Goal: Task Accomplishment & Management: Use online tool/utility

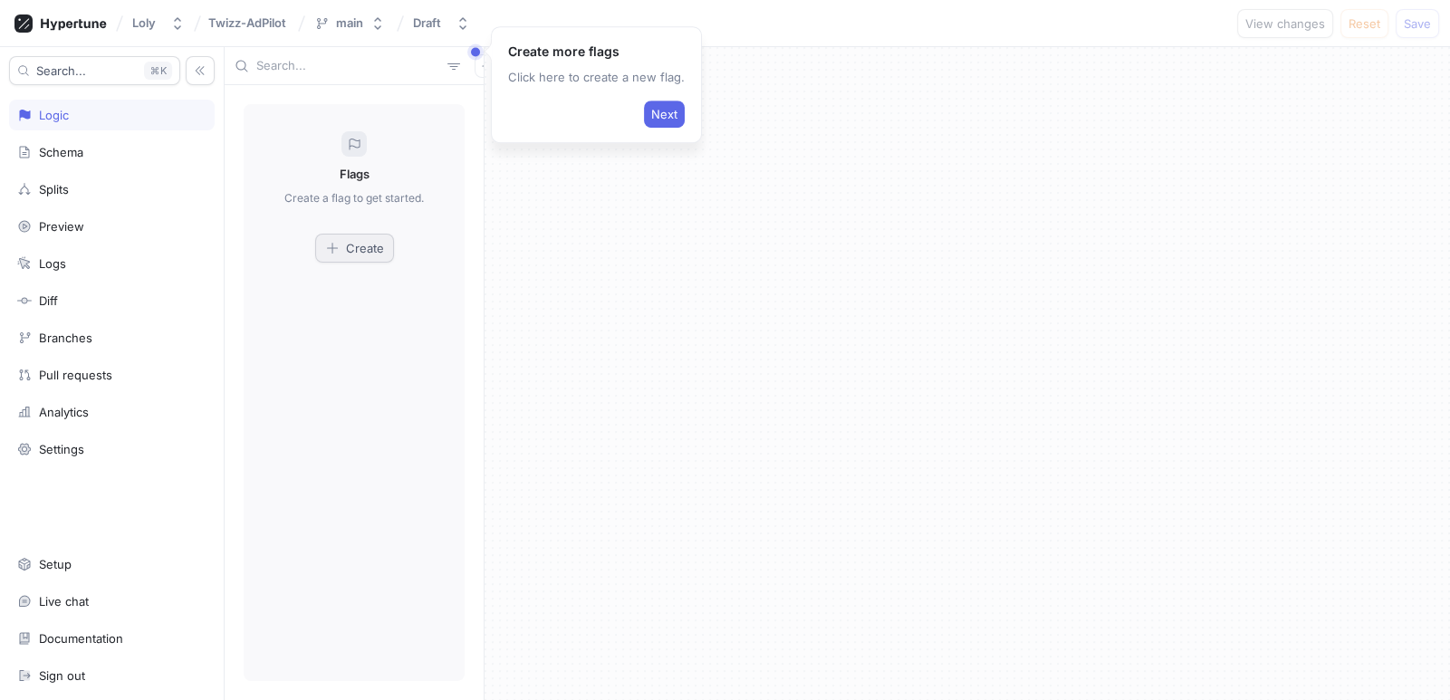
click at [361, 248] on span "Create" at bounding box center [365, 248] width 38 height 11
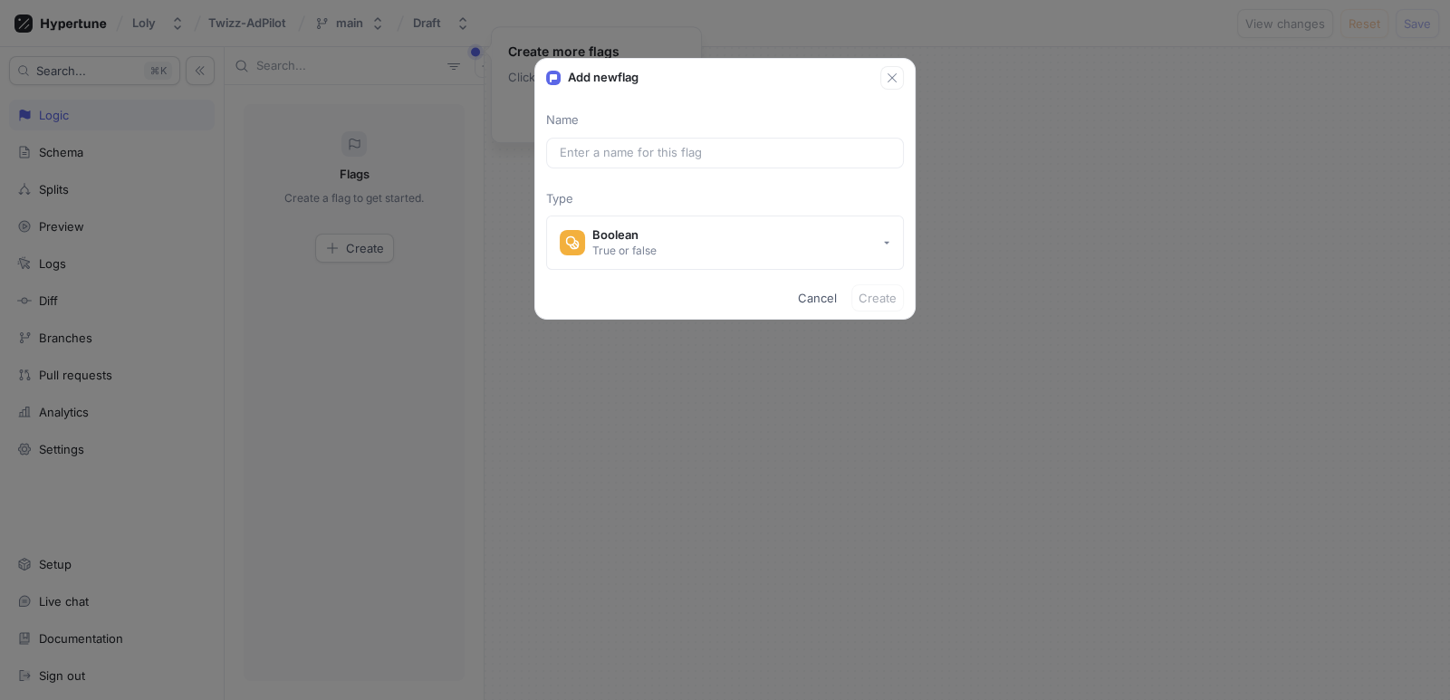
click at [622, 130] on div "Name Type Boolean True or false" at bounding box center [725, 190] width 380 height 159
click at [623, 144] on input "text" at bounding box center [725, 153] width 331 height 18
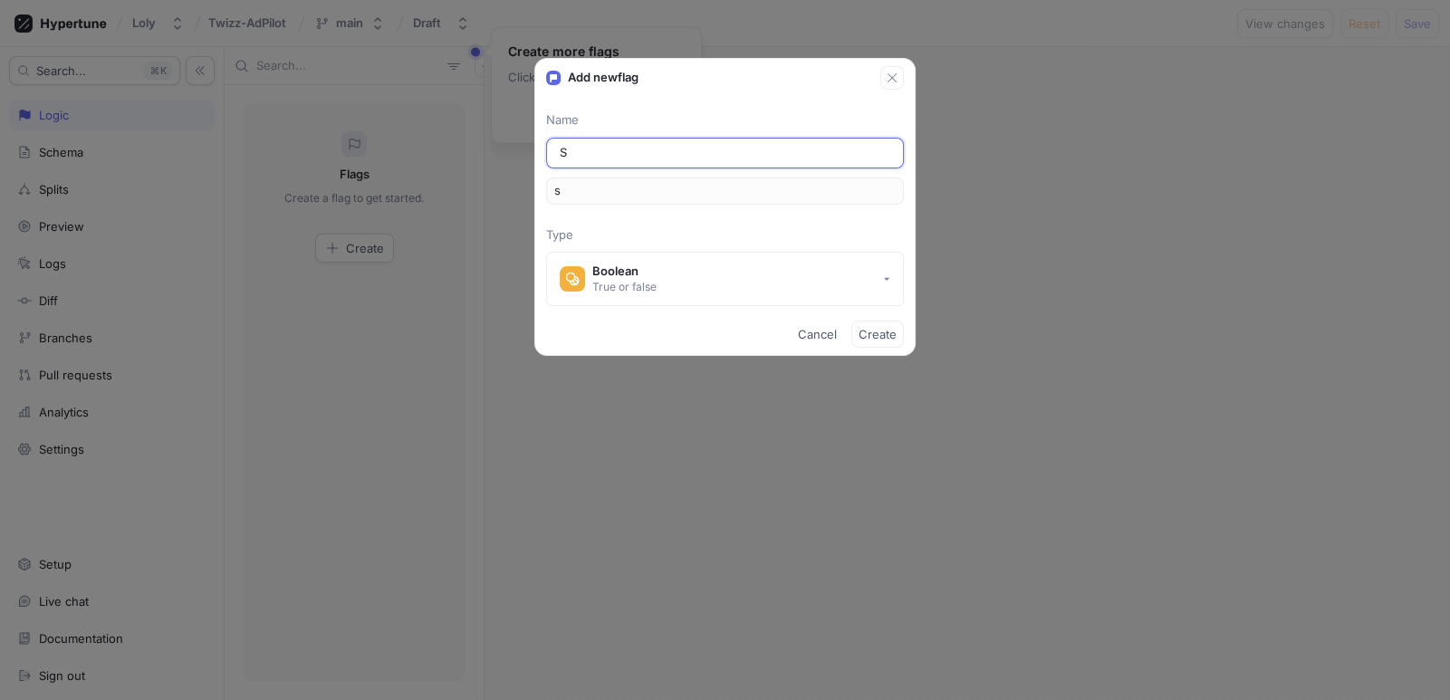
type input "Sh"
type input "sh"
type input "Sho"
type input "sho"
type input "Show"
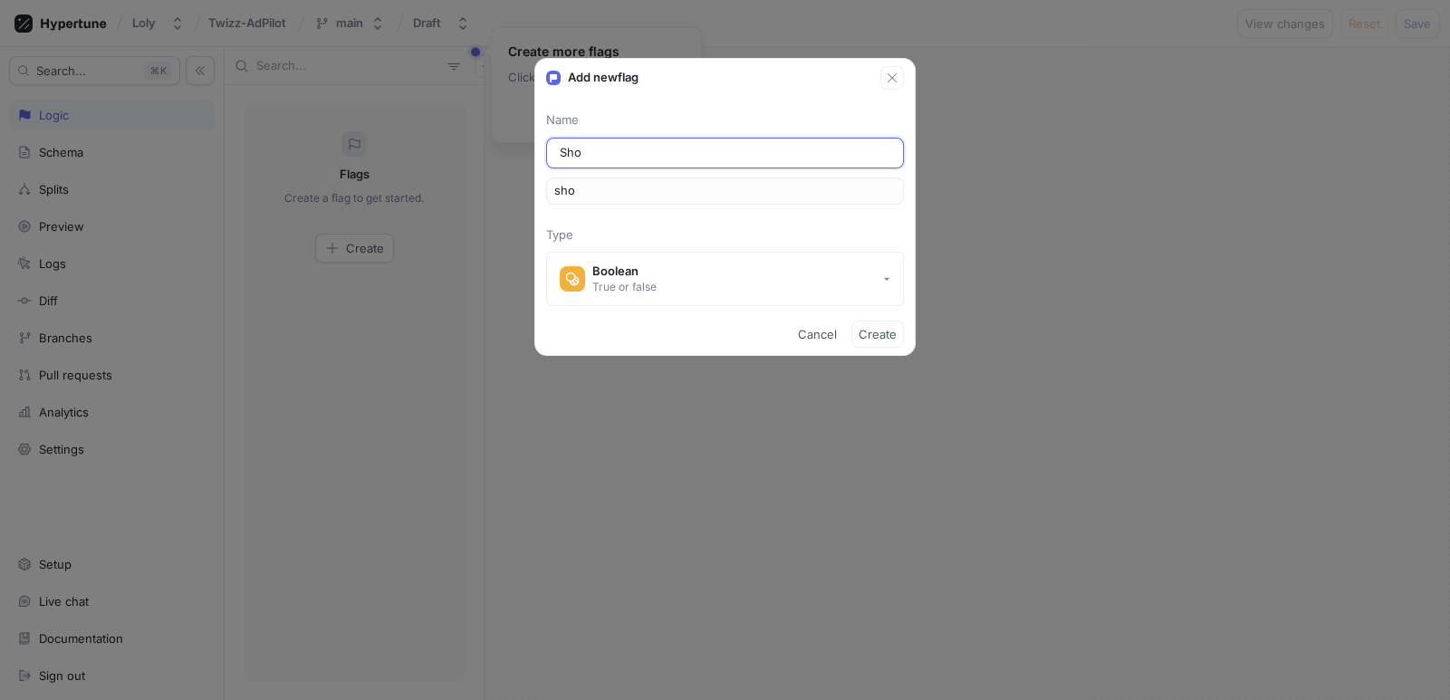
type input "show"
type input "ShowA"
type input "showA"
type input "ShowAd"
type input "showAd"
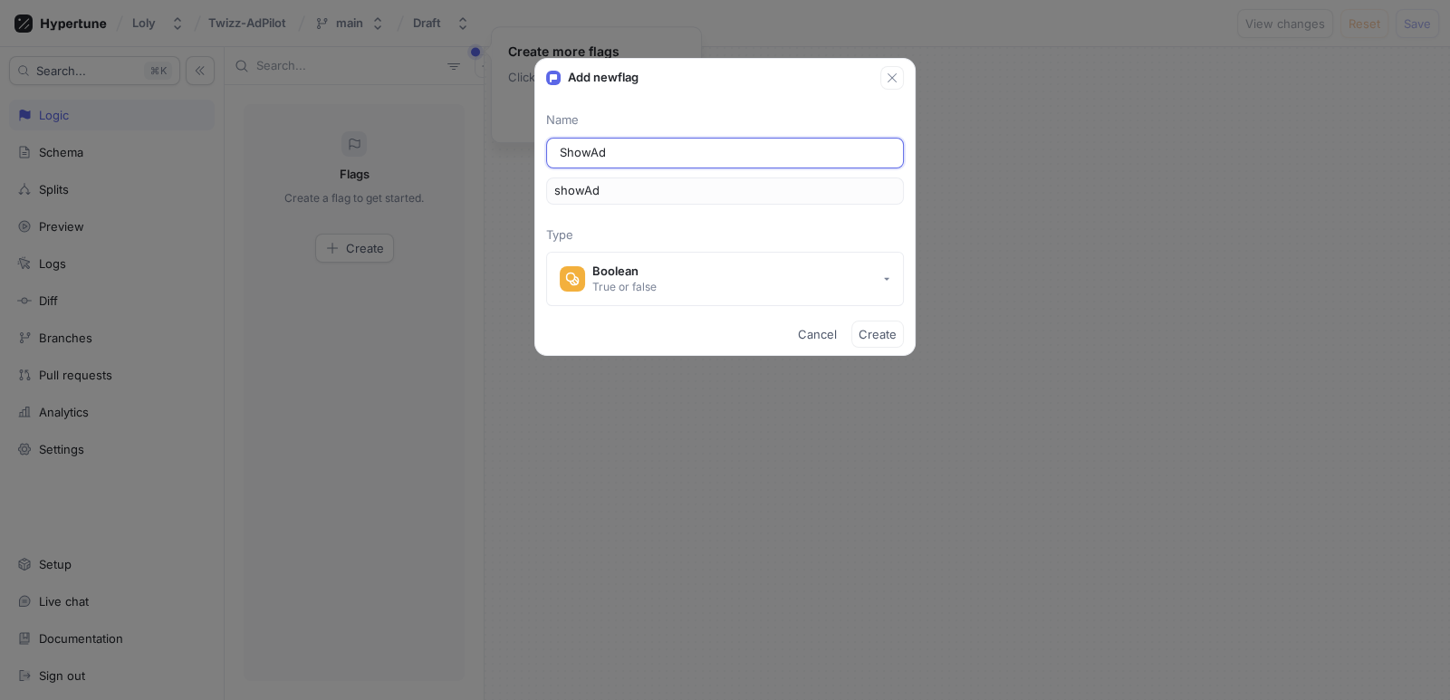
type input "ShowAds"
type input "showAds"
type input "ShowAds"
click at [879, 334] on span "Create" at bounding box center [878, 334] width 38 height 11
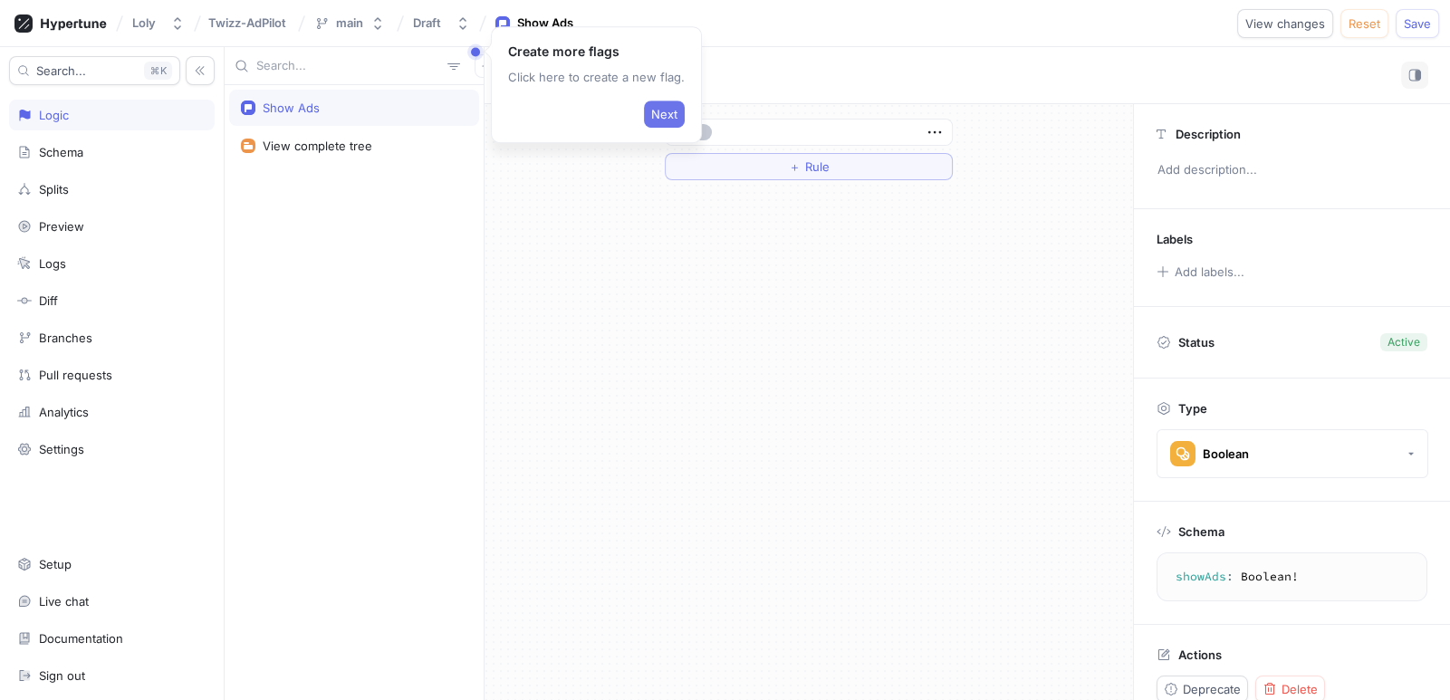
click at [651, 114] on span "Next" at bounding box center [664, 114] width 26 height 11
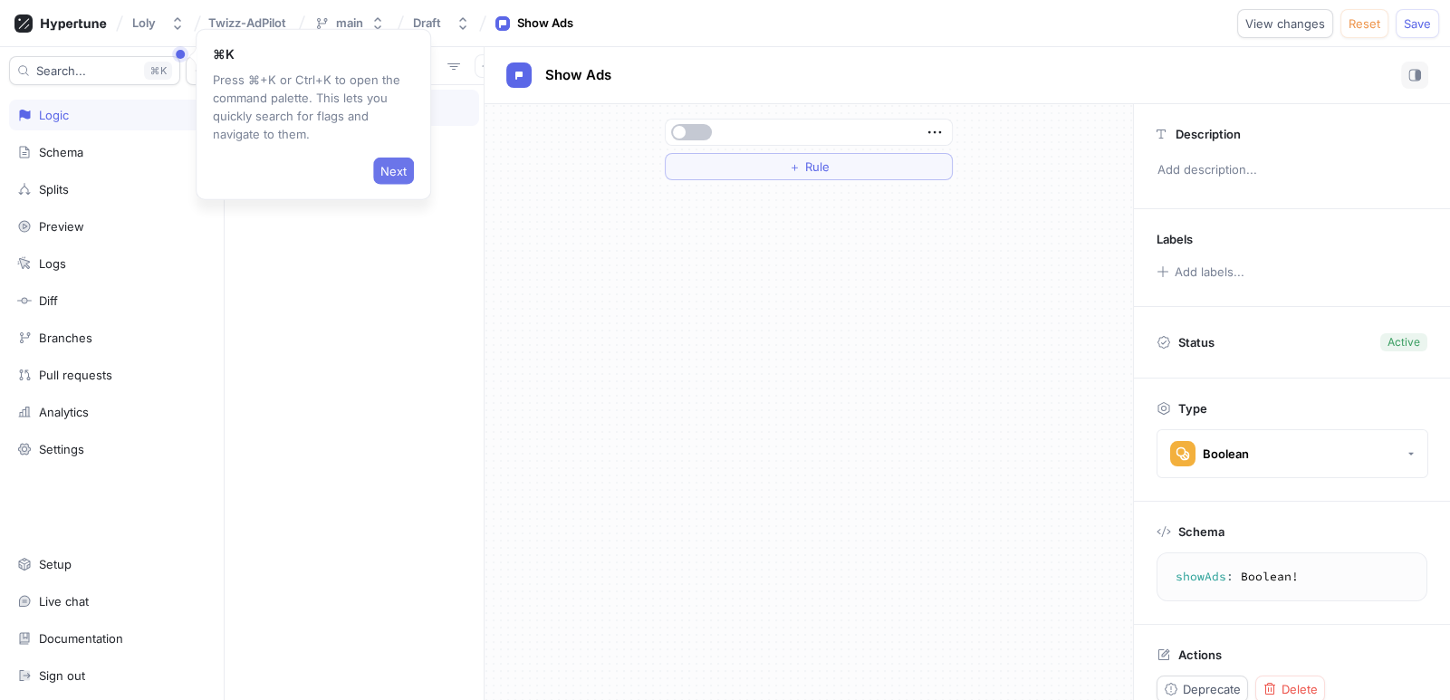
click at [399, 168] on span "Next" at bounding box center [393, 171] width 26 height 11
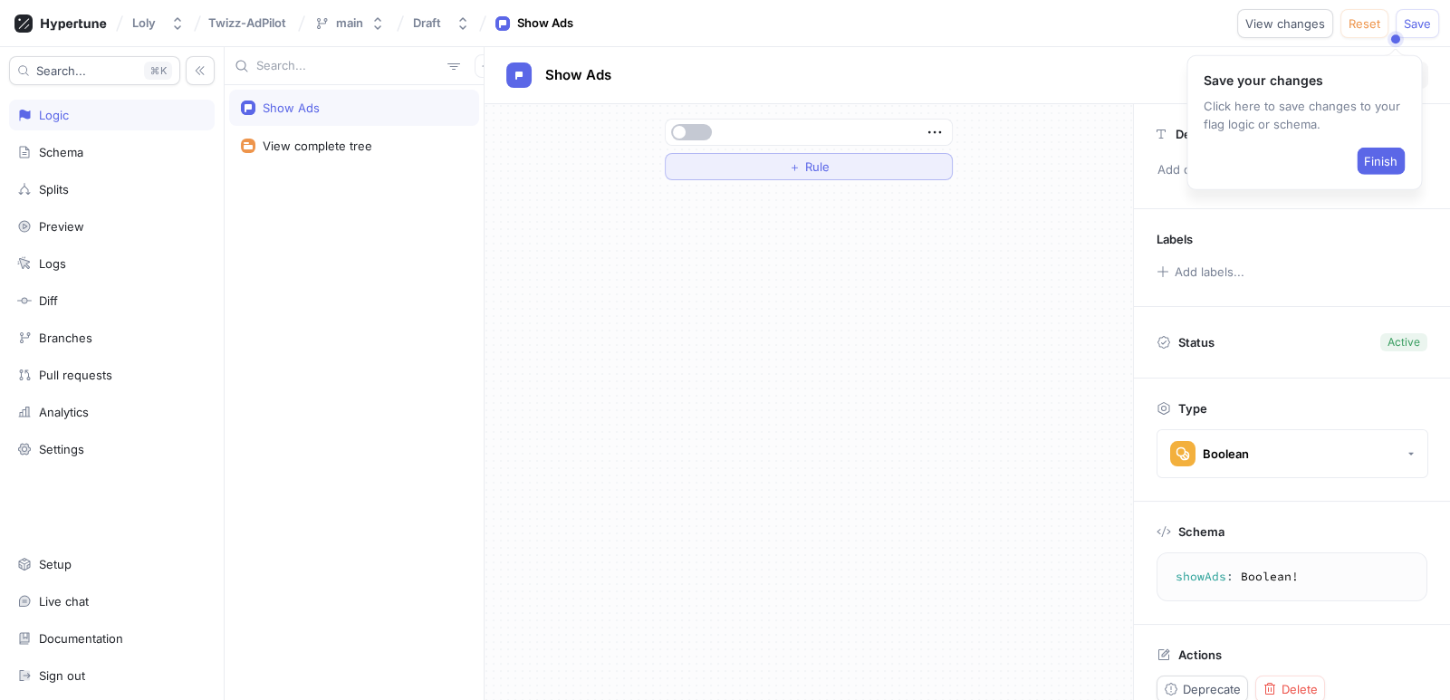
click at [727, 165] on button "＋ Rule" at bounding box center [809, 166] width 288 height 27
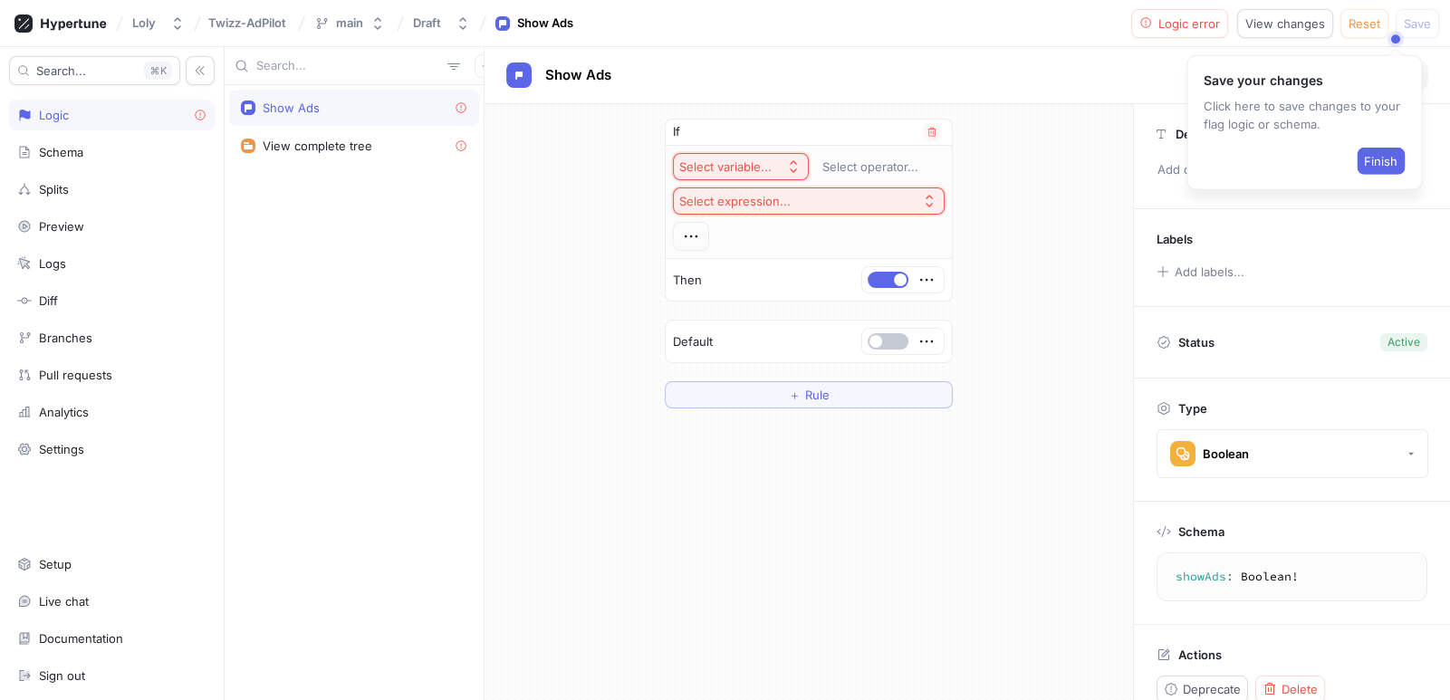
click at [740, 167] on div "Select variable..." at bounding box center [725, 166] width 92 height 15
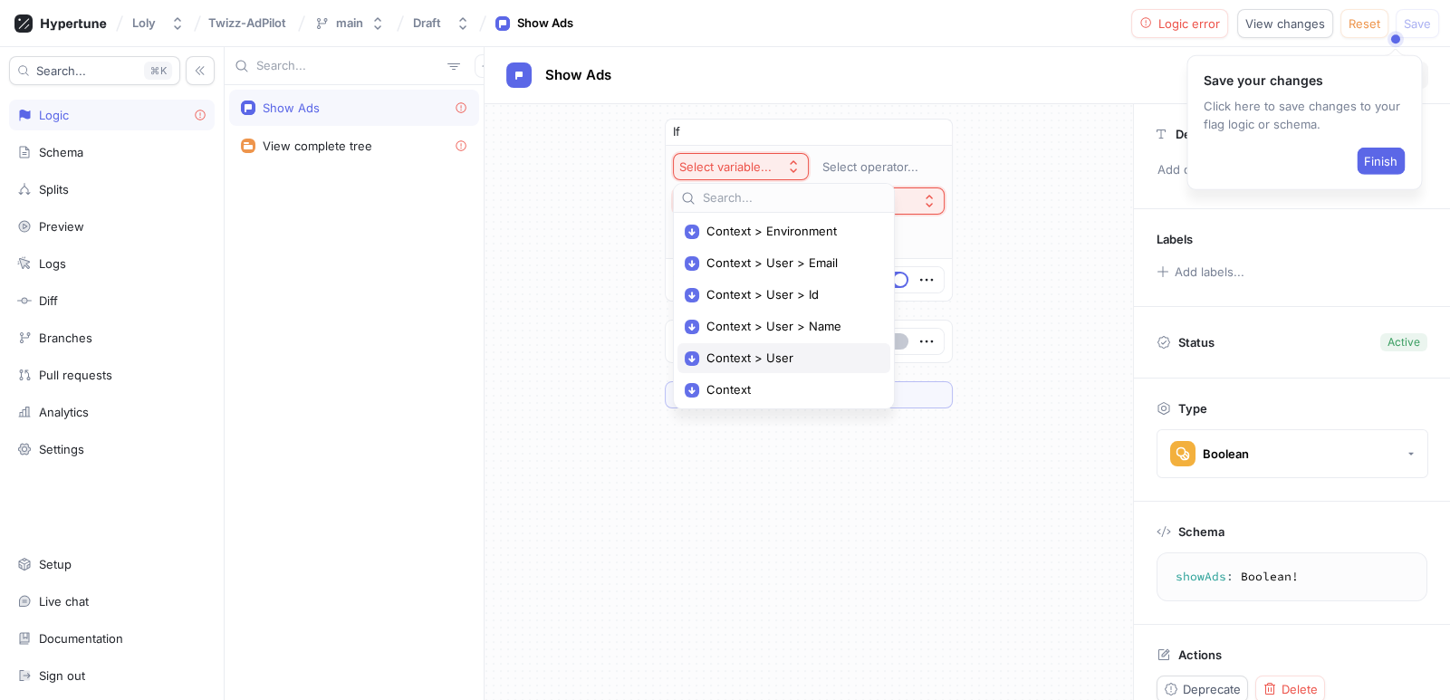
click at [740, 361] on span "Context > User" at bounding box center [791, 358] width 168 height 15
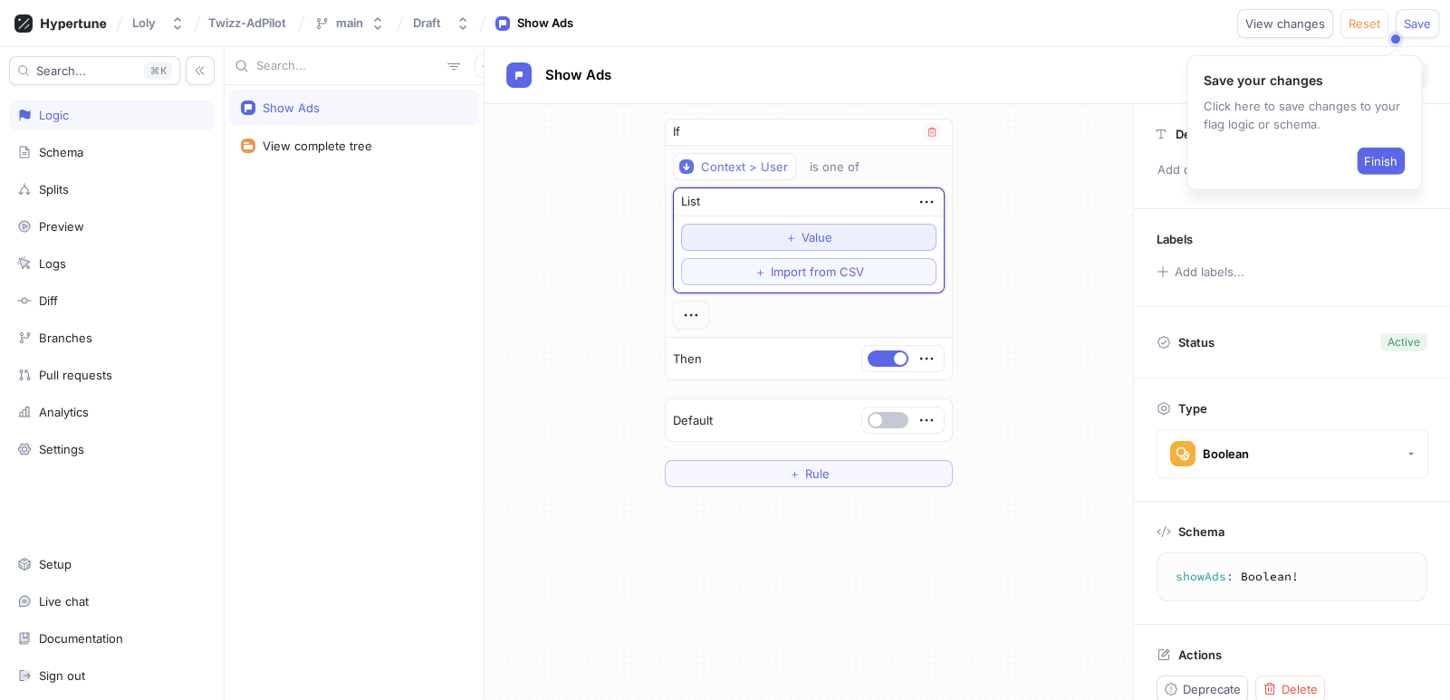
click at [785, 233] on span "＋" at bounding box center [791, 237] width 12 height 11
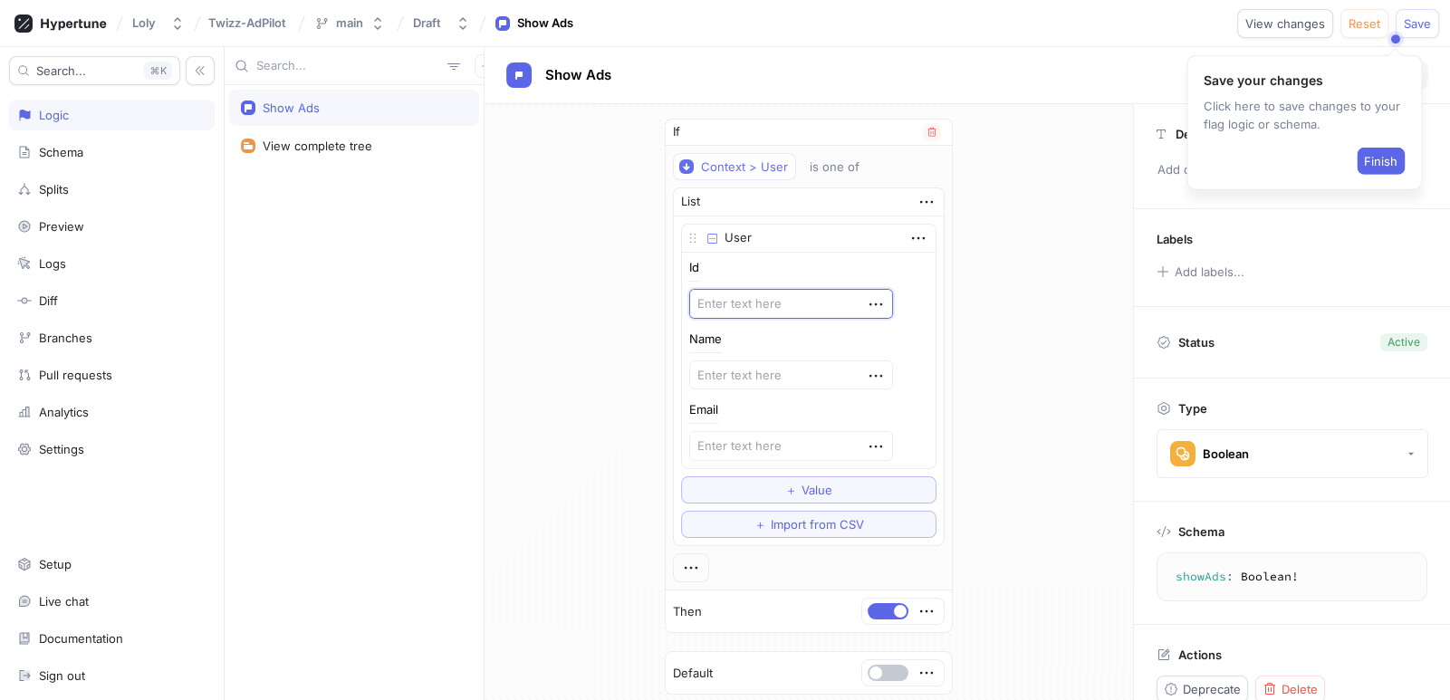
click at [760, 302] on textarea at bounding box center [791, 304] width 204 height 30
click at [1011, 288] on div "If Context > User is one of List User Id Name Email To pick up a draggable item…" at bounding box center [809, 429] width 649 height 650
click at [828, 171] on div "is one of" at bounding box center [835, 166] width 50 height 15
click at [1005, 177] on div "If Context > User is one of List User Id Name Email To pick up a draggable item…" at bounding box center [809, 429] width 649 height 650
click at [679, 161] on icon "button" at bounding box center [686, 166] width 14 height 14
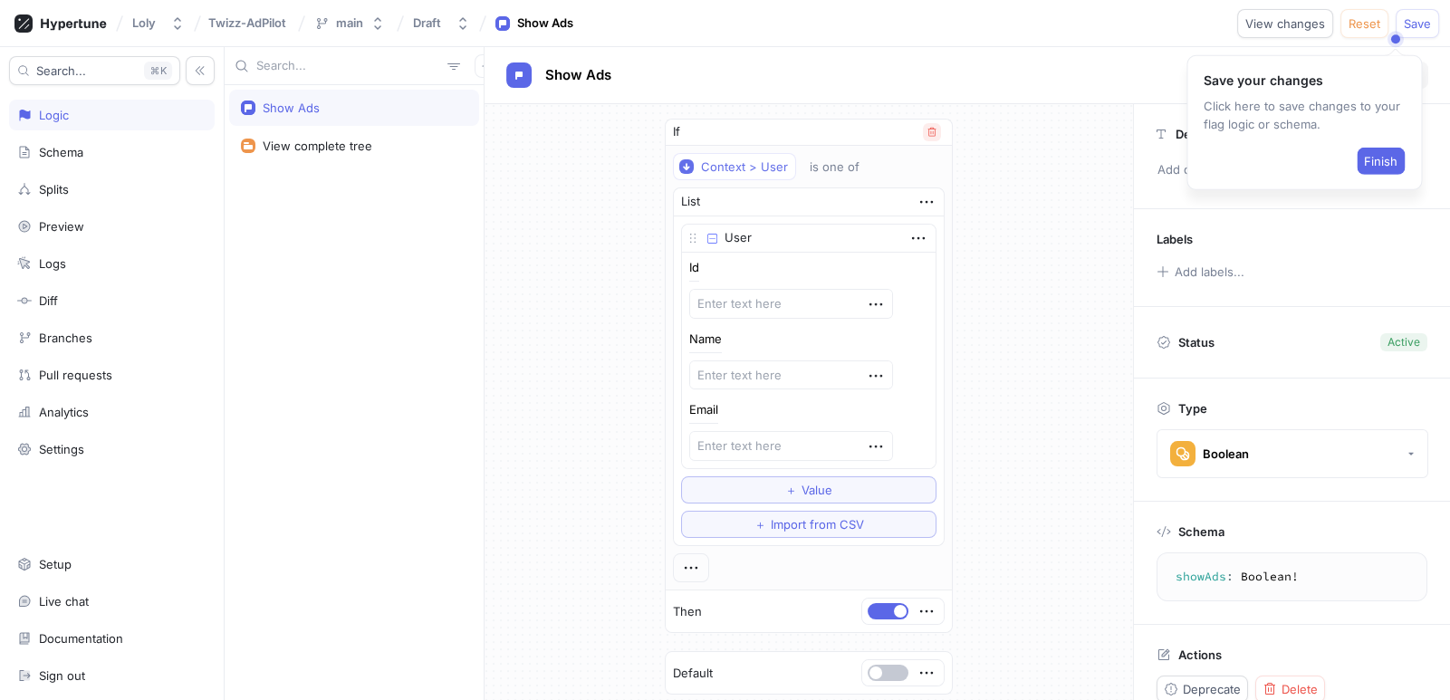
click at [923, 130] on button "button" at bounding box center [932, 132] width 18 height 18
click at [690, 133] on button "button" at bounding box center [691, 132] width 41 height 16
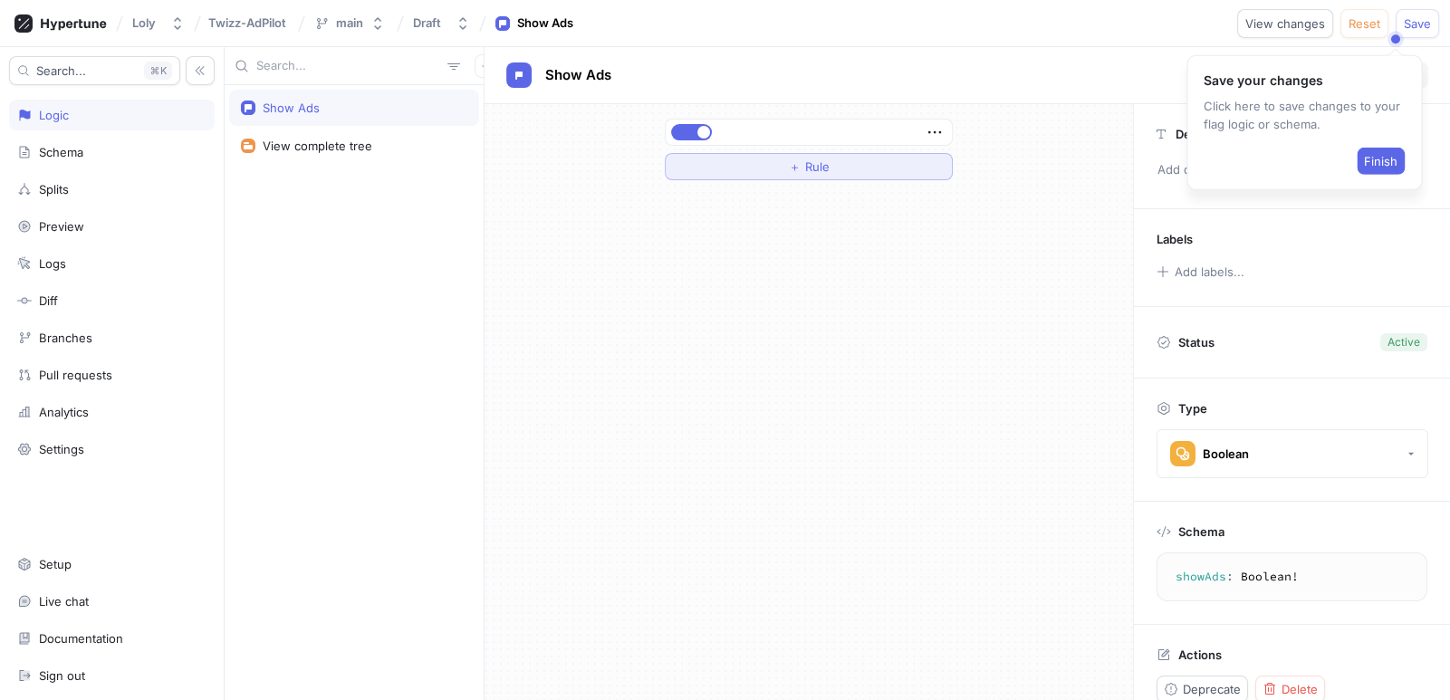
click at [774, 168] on button "＋ Rule" at bounding box center [809, 166] width 288 height 27
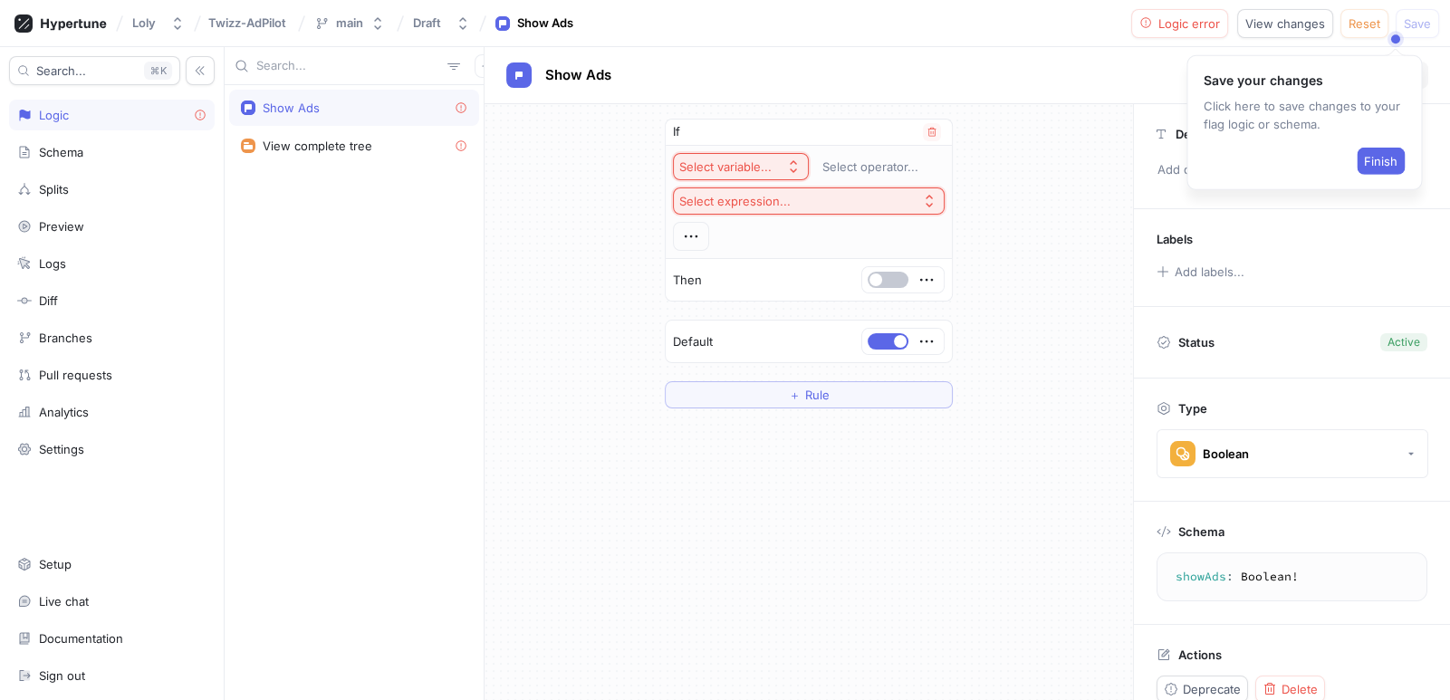
click at [771, 166] on div "Select variable..." at bounding box center [729, 166] width 100 height 15
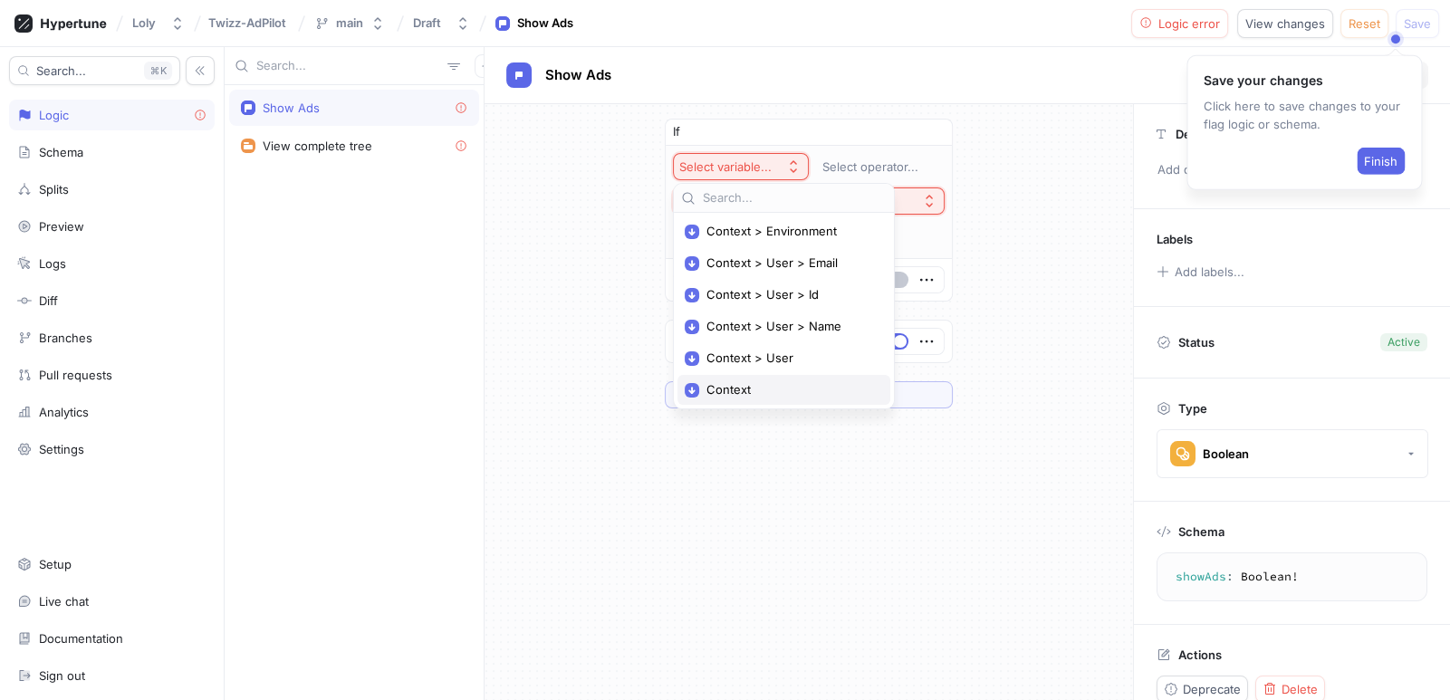
click at [774, 388] on span "Context" at bounding box center [791, 389] width 168 height 15
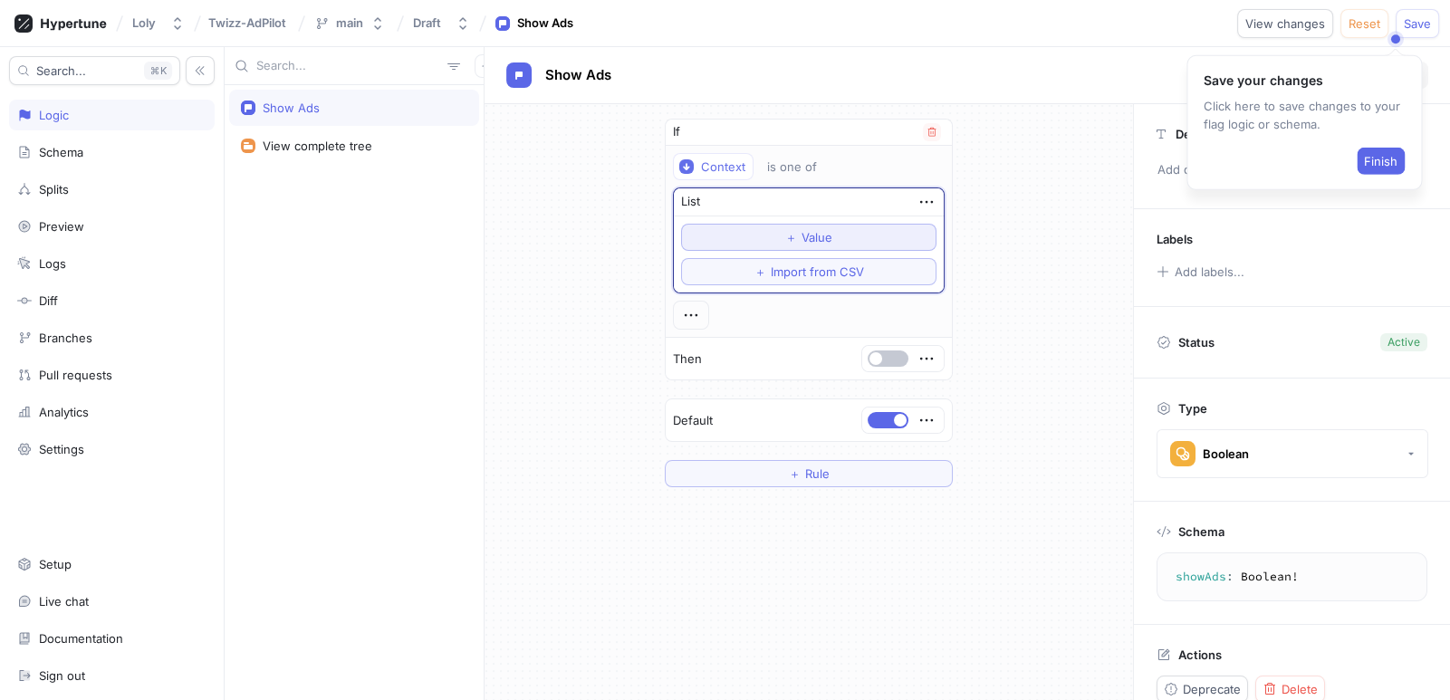
click at [765, 238] on button "＋ Value" at bounding box center [808, 237] width 255 height 27
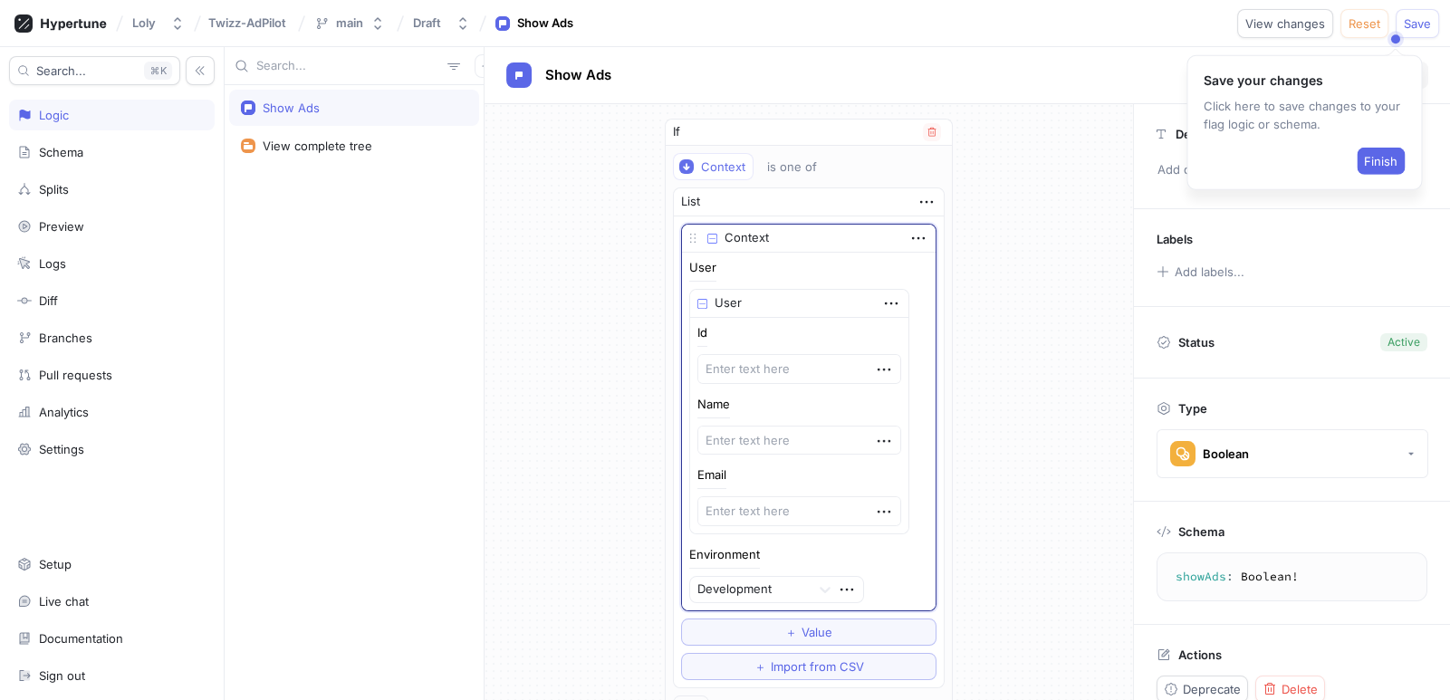
click at [743, 306] on div "User" at bounding box center [799, 304] width 218 height 28
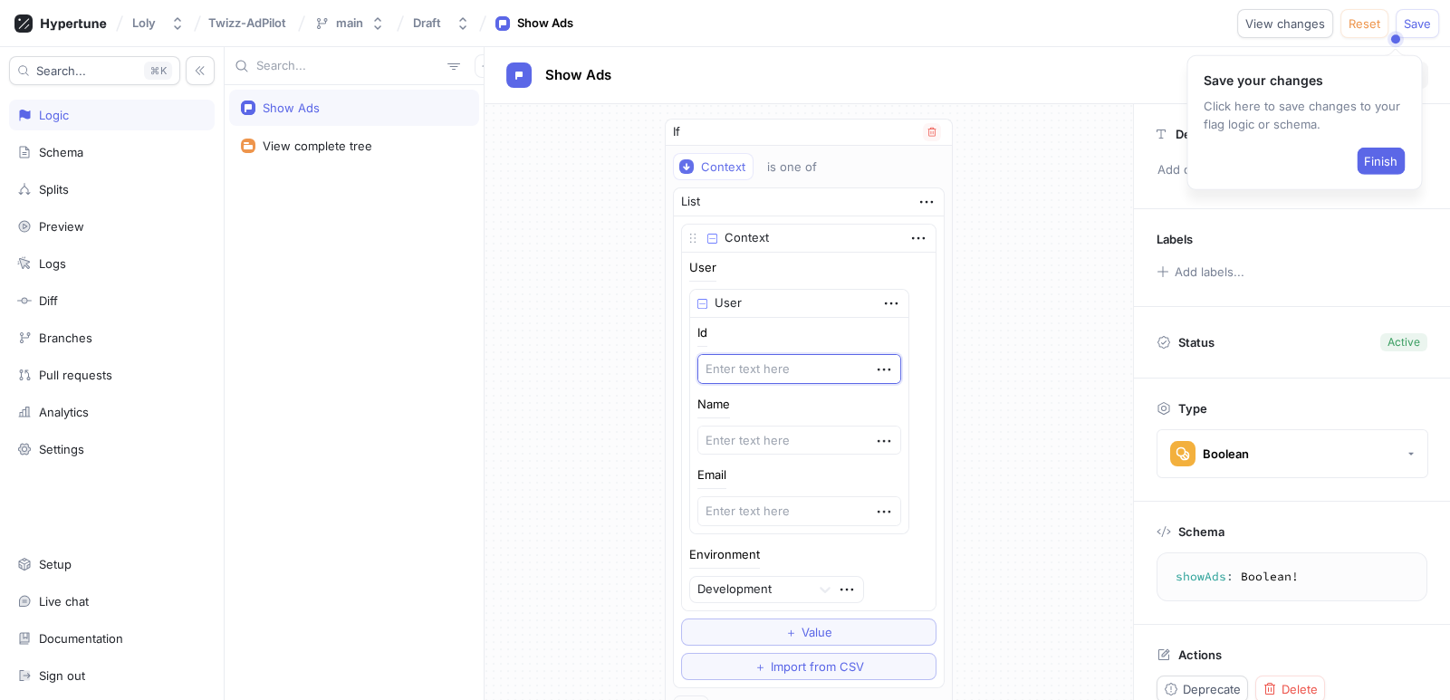
click at [720, 354] on textarea at bounding box center [799, 369] width 204 height 30
drag, startPoint x: 747, startPoint y: 438, endPoint x: 753, endPoint y: 450, distance: 13.8
click at [747, 438] on textarea at bounding box center [799, 441] width 204 height 30
type textarea "x"
click at [792, 535] on div "User User Id Name Email Environment Development" at bounding box center [808, 433] width 239 height 342
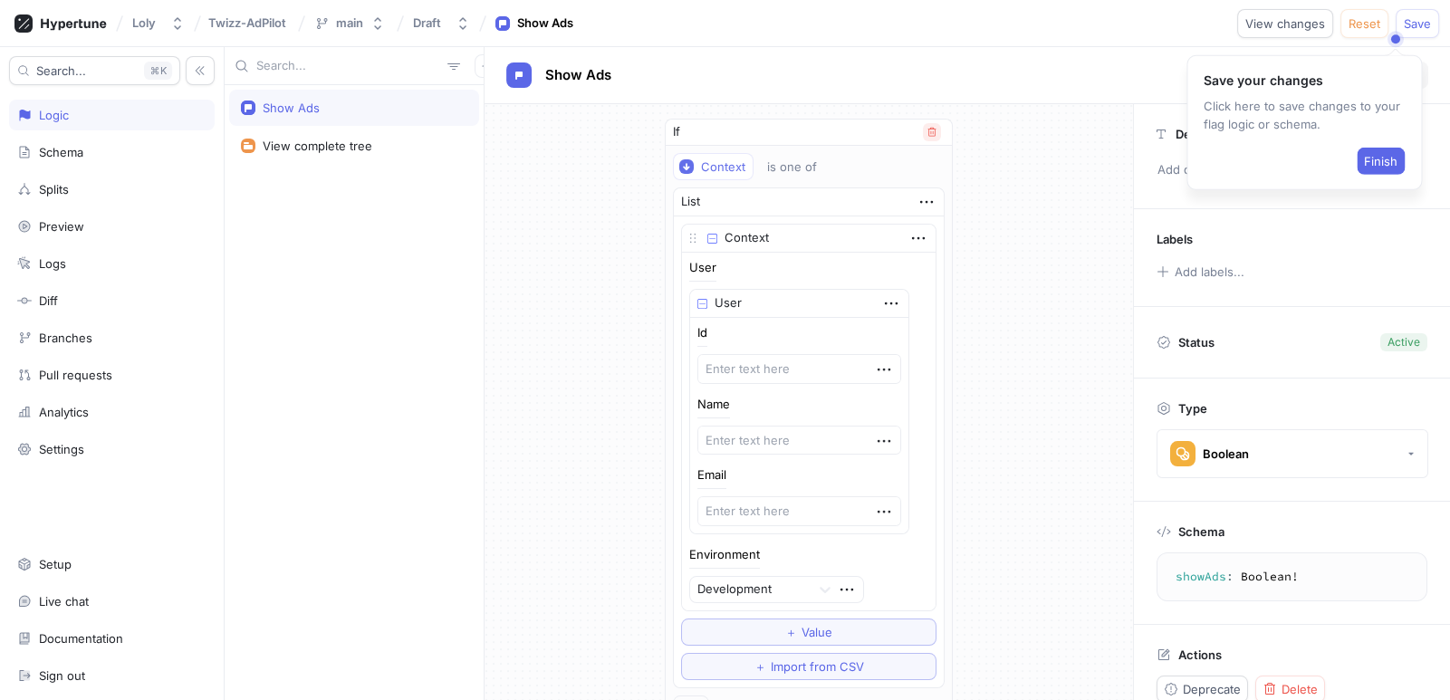
click at [930, 134] on icon "button" at bounding box center [932, 132] width 11 height 11
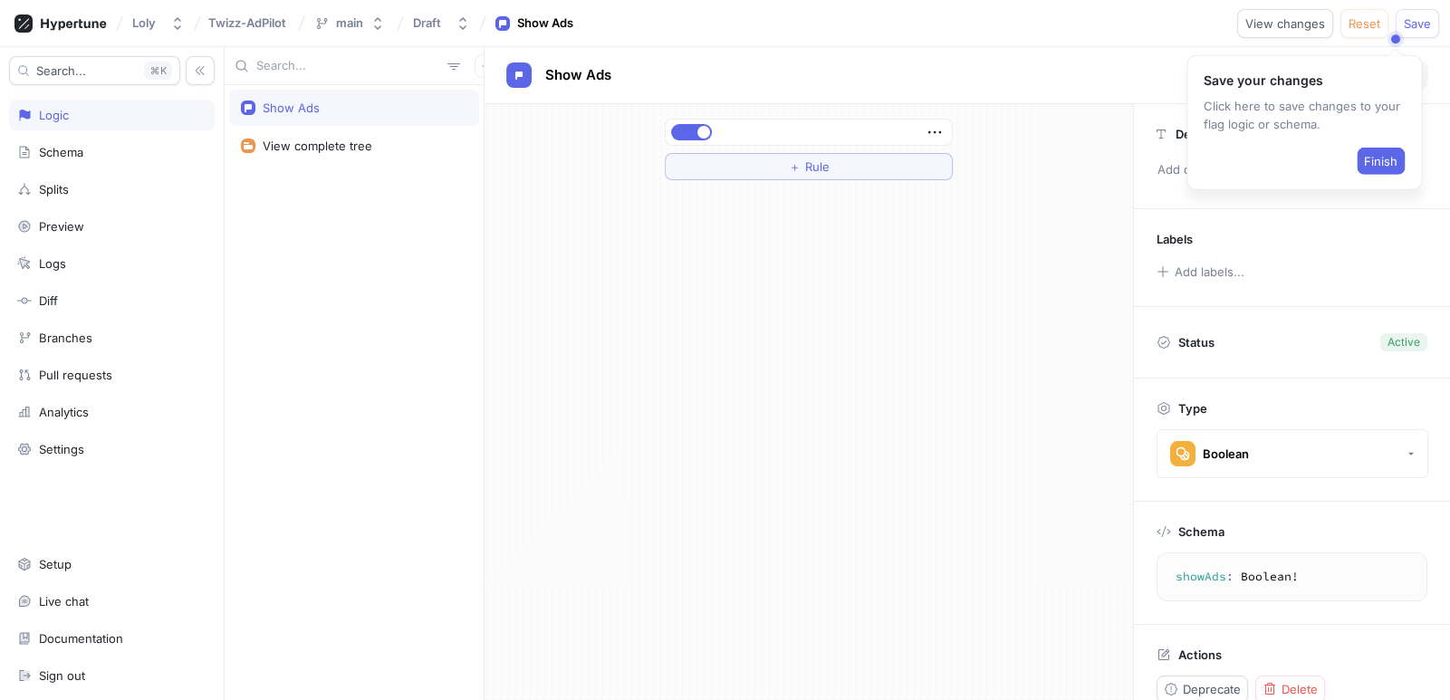
click at [648, 268] on div "＋ Rule" at bounding box center [809, 402] width 649 height 596
click at [87, 196] on div "Splits" at bounding box center [112, 189] width 206 height 31
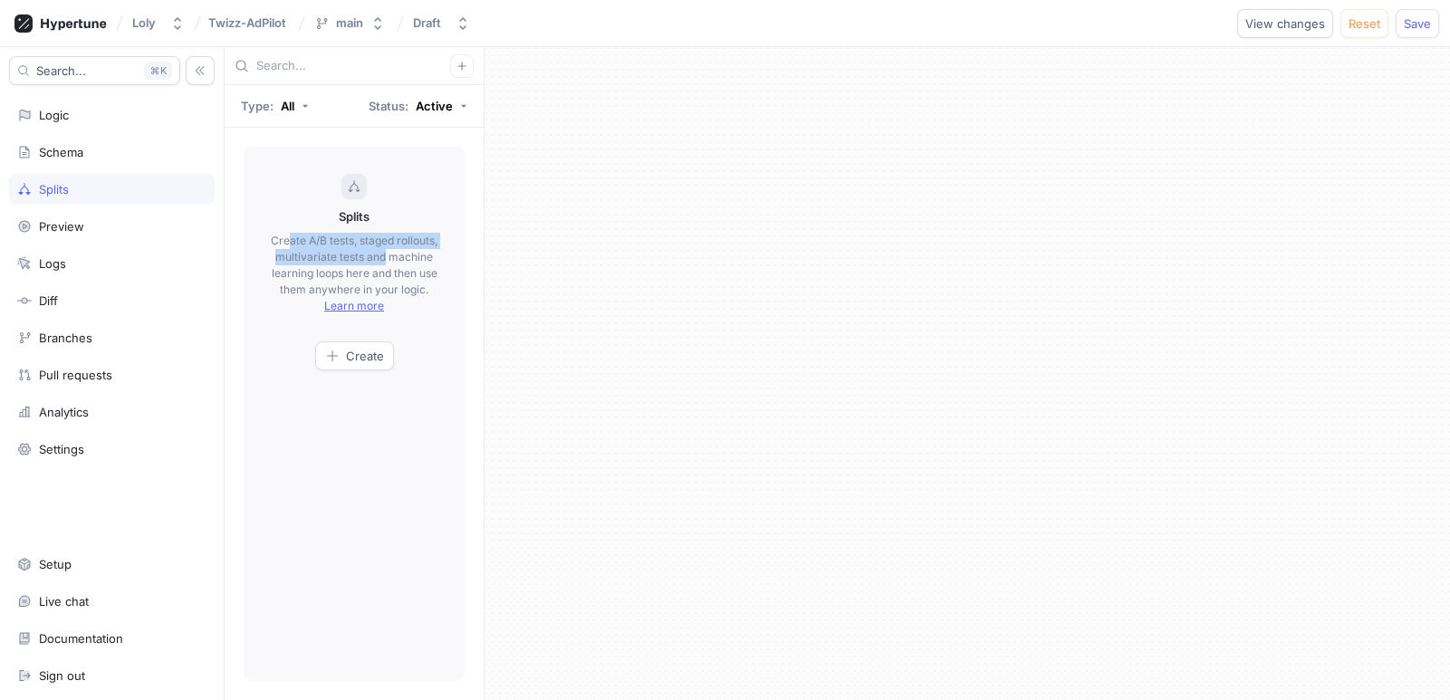
drag, startPoint x: 309, startPoint y: 234, endPoint x: 444, endPoint y: 254, distance: 136.4
click at [443, 254] on div "Splits Create A/B tests, staged rollouts, multivariate tests and machine learni…" at bounding box center [354, 414] width 221 height 534
click at [444, 254] on div "Splits Create A/B tests, staged rollouts, multivariate tests and machine learni…" at bounding box center [354, 414] width 221 height 534
drag, startPoint x: 380, startPoint y: 252, endPoint x: 418, endPoint y: 252, distance: 37.1
click at [418, 252] on p "Create A/B tests, staged rollouts, multivariate tests and machine learning loop…" at bounding box center [354, 274] width 167 height 82
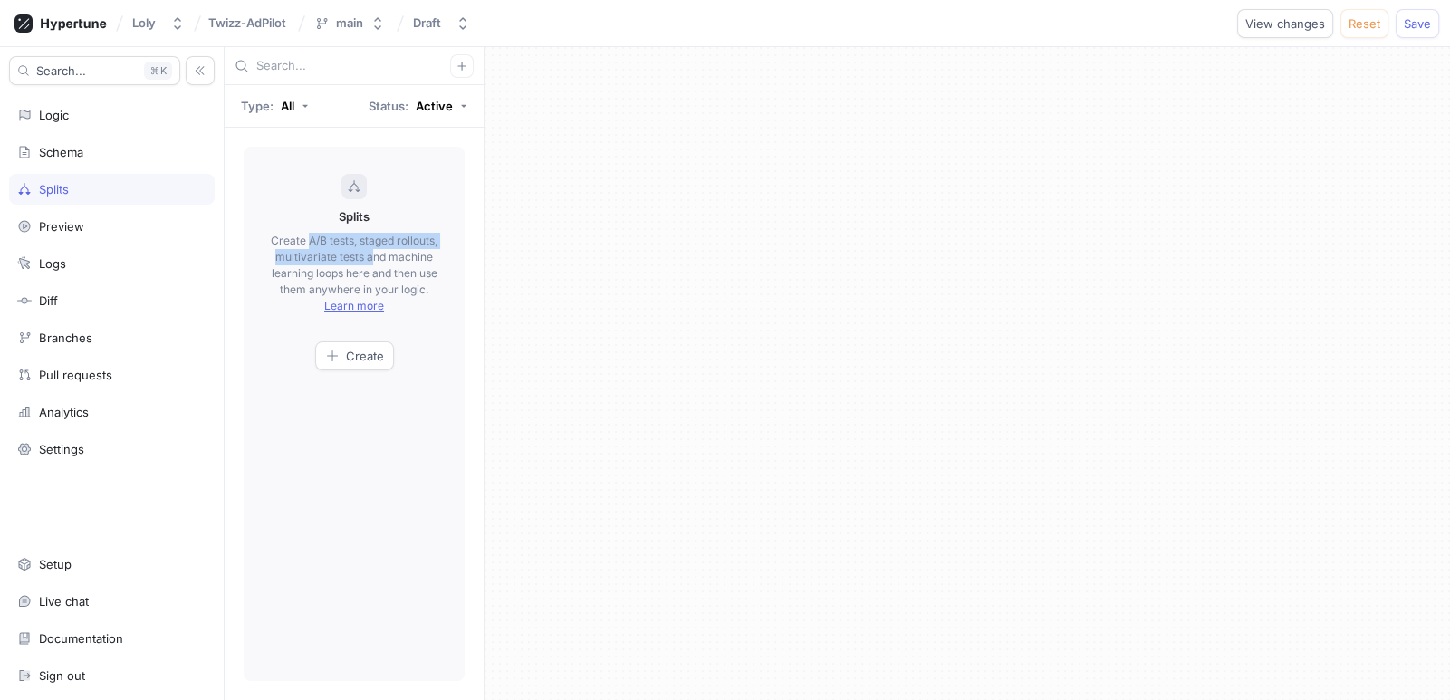
click at [406, 250] on p "Create A/B tests, staged rollouts, multivariate tests and machine learning loop…" at bounding box center [354, 274] width 167 height 82
drag, startPoint x: 346, startPoint y: 262, endPoint x: 418, endPoint y: 258, distance: 72.6
click at [418, 258] on p "Create A/B tests, staged rollouts, multivariate tests and machine learning loop…" at bounding box center [354, 274] width 167 height 82
drag, startPoint x: 418, startPoint y: 258, endPoint x: 435, endPoint y: 254, distance: 16.9
click at [419, 258] on p "Create A/B tests, staged rollouts, multivariate tests and machine learning loop…" at bounding box center [354, 274] width 167 height 82
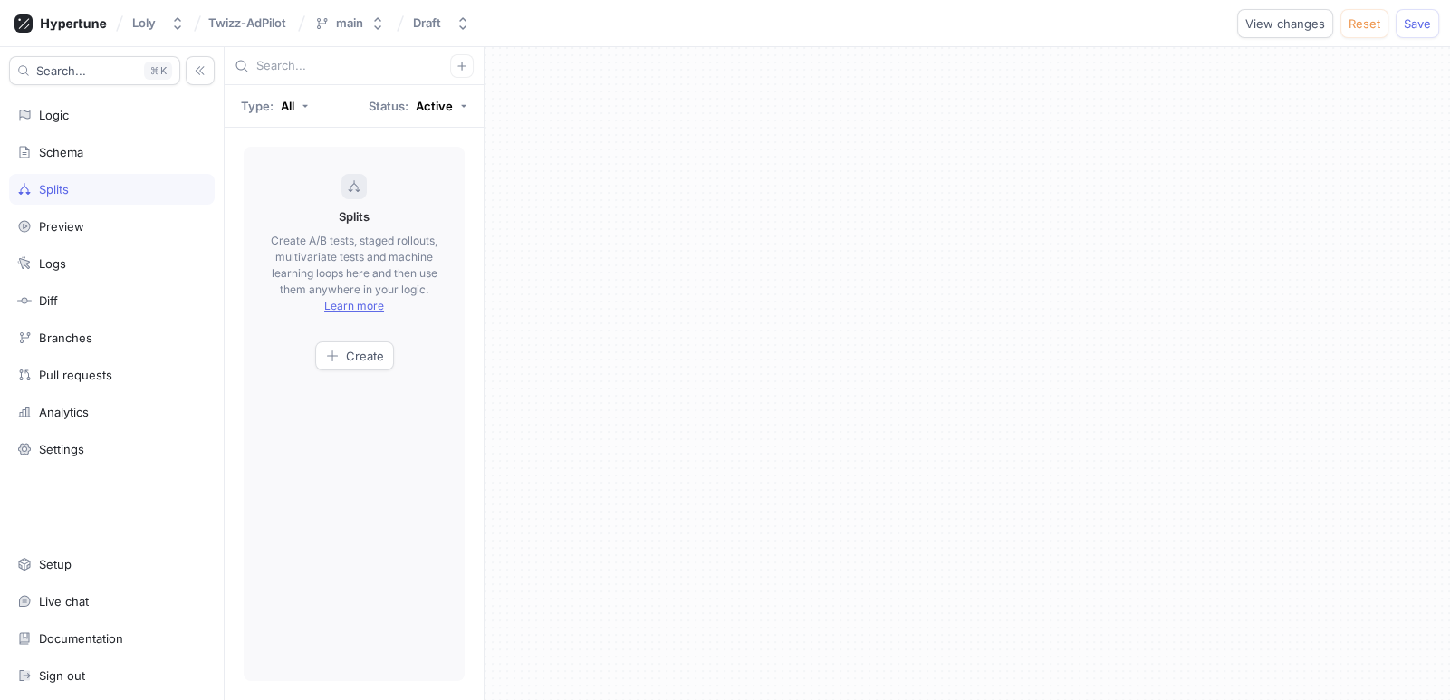
click at [431, 259] on p "Create A/B tests, staged rollouts, multivariate tests and machine learning loop…" at bounding box center [354, 274] width 167 height 82
drag, startPoint x: 290, startPoint y: 276, endPoint x: 428, endPoint y: 273, distance: 138.6
click at [426, 274] on p "Create A/B tests, staged rollouts, multivariate tests and machine learning loop…" at bounding box center [354, 274] width 167 height 82
click at [428, 273] on p "Create A/B tests, staged rollouts, multivariate tests and machine learning loop…" at bounding box center [354, 274] width 167 height 82
drag, startPoint x: 292, startPoint y: 295, endPoint x: 342, endPoint y: 285, distance: 51.7
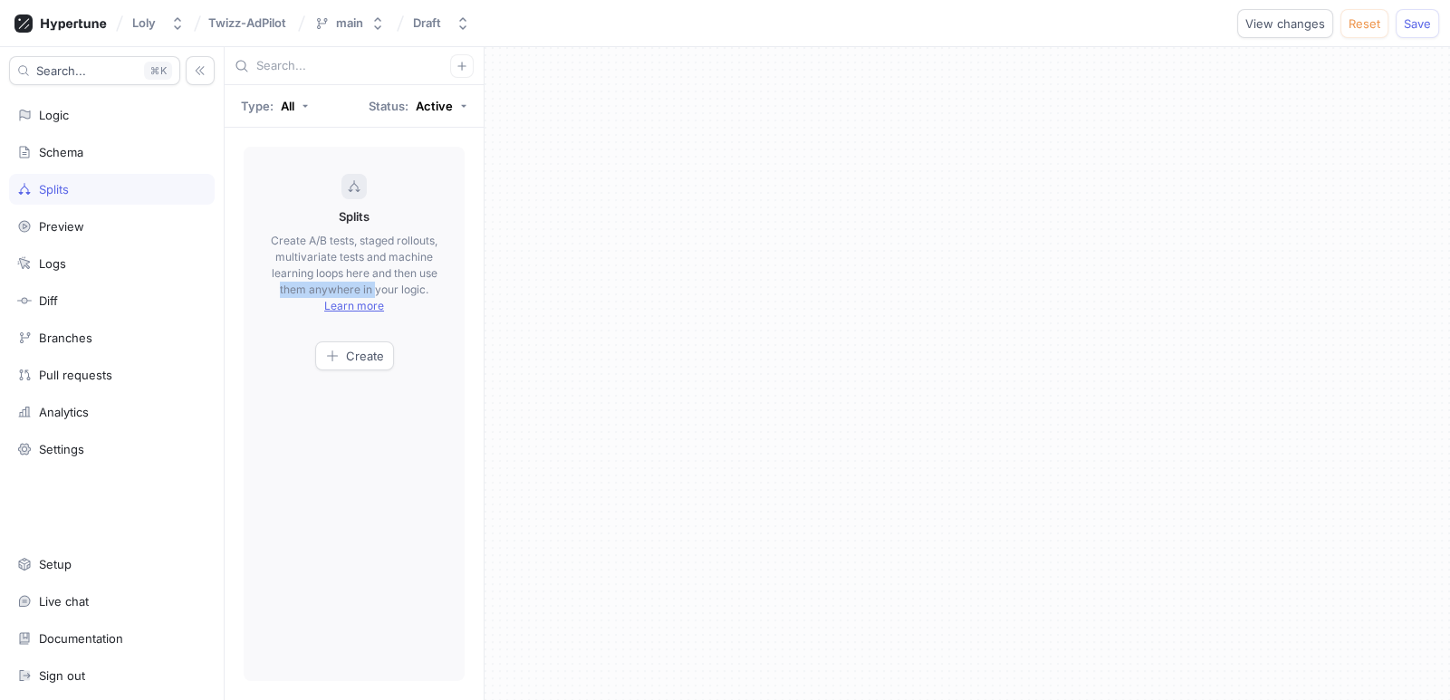
click at [341, 285] on p "Create A/B tests, staged rollouts, multivariate tests and machine learning loop…" at bounding box center [354, 274] width 167 height 82
click at [342, 285] on p "Create A/B tests, staged rollouts, multivariate tests and machine learning loop…" at bounding box center [354, 274] width 167 height 82
click at [355, 356] on span "Create" at bounding box center [365, 356] width 38 height 11
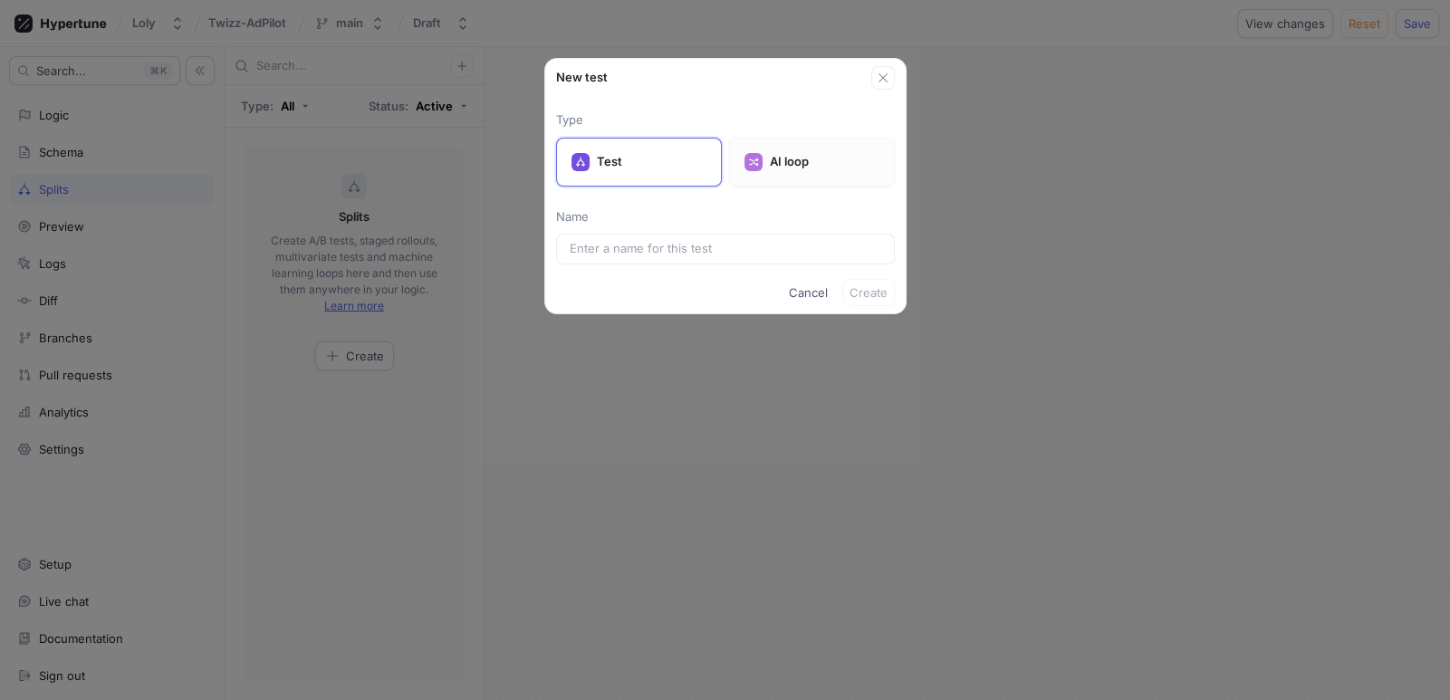
click at [765, 149] on div "AI loop" at bounding box center [812, 162] width 166 height 49
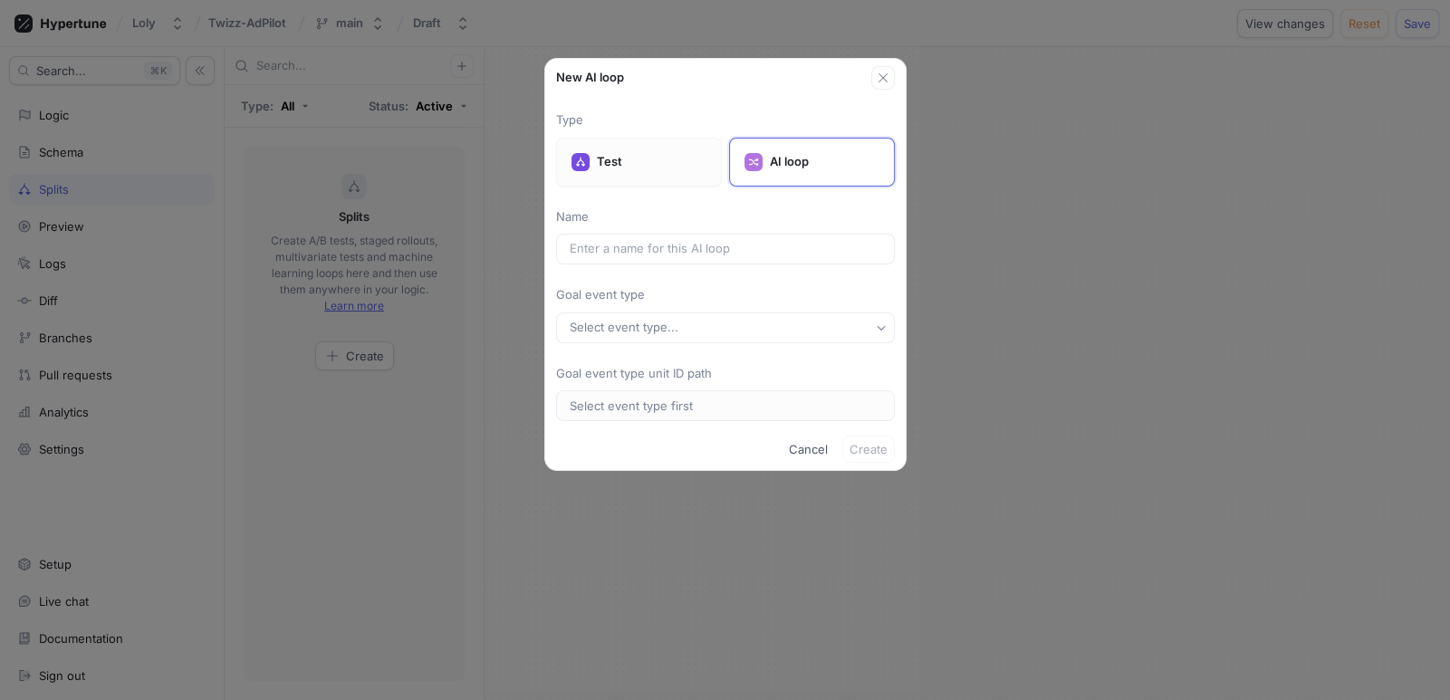
click at [663, 150] on div "Test" at bounding box center [639, 162] width 166 height 49
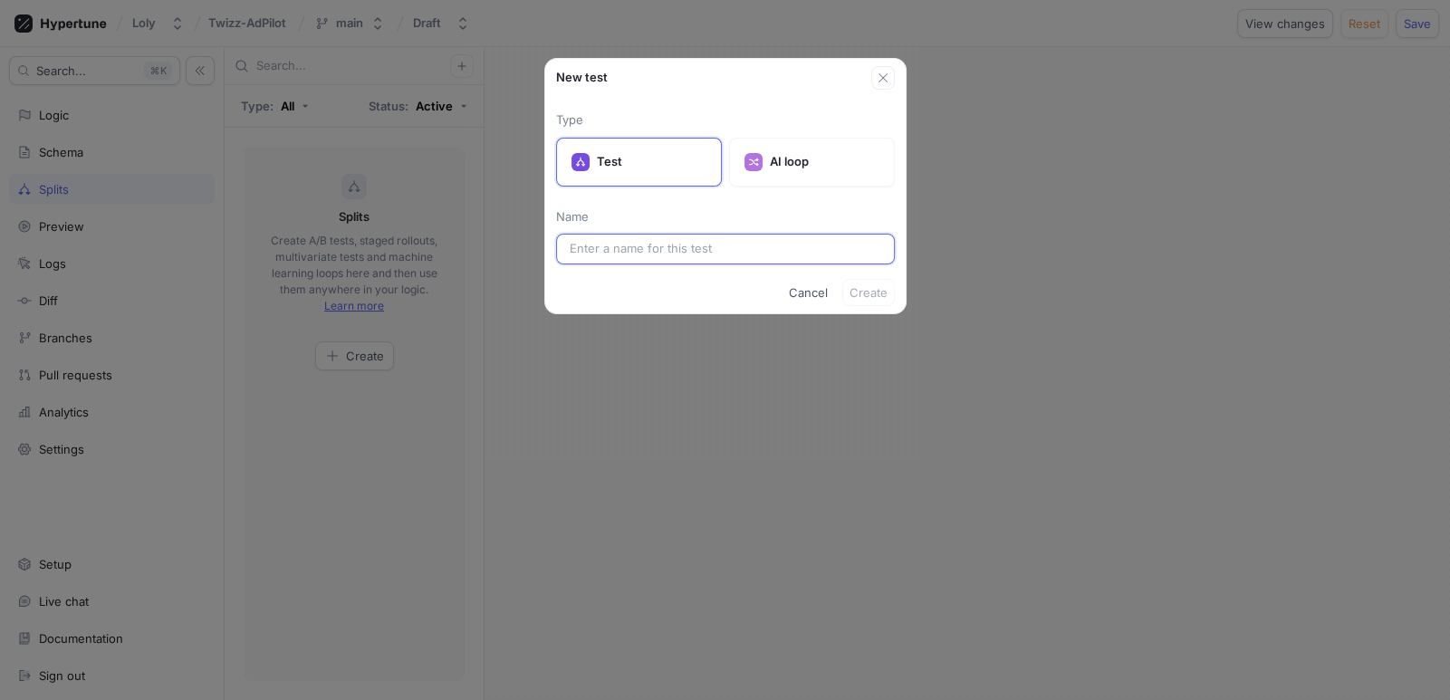
click at [647, 248] on input "text" at bounding box center [726, 249] width 312 height 18
type input "ads"
click at [870, 289] on span "Create" at bounding box center [869, 292] width 38 height 11
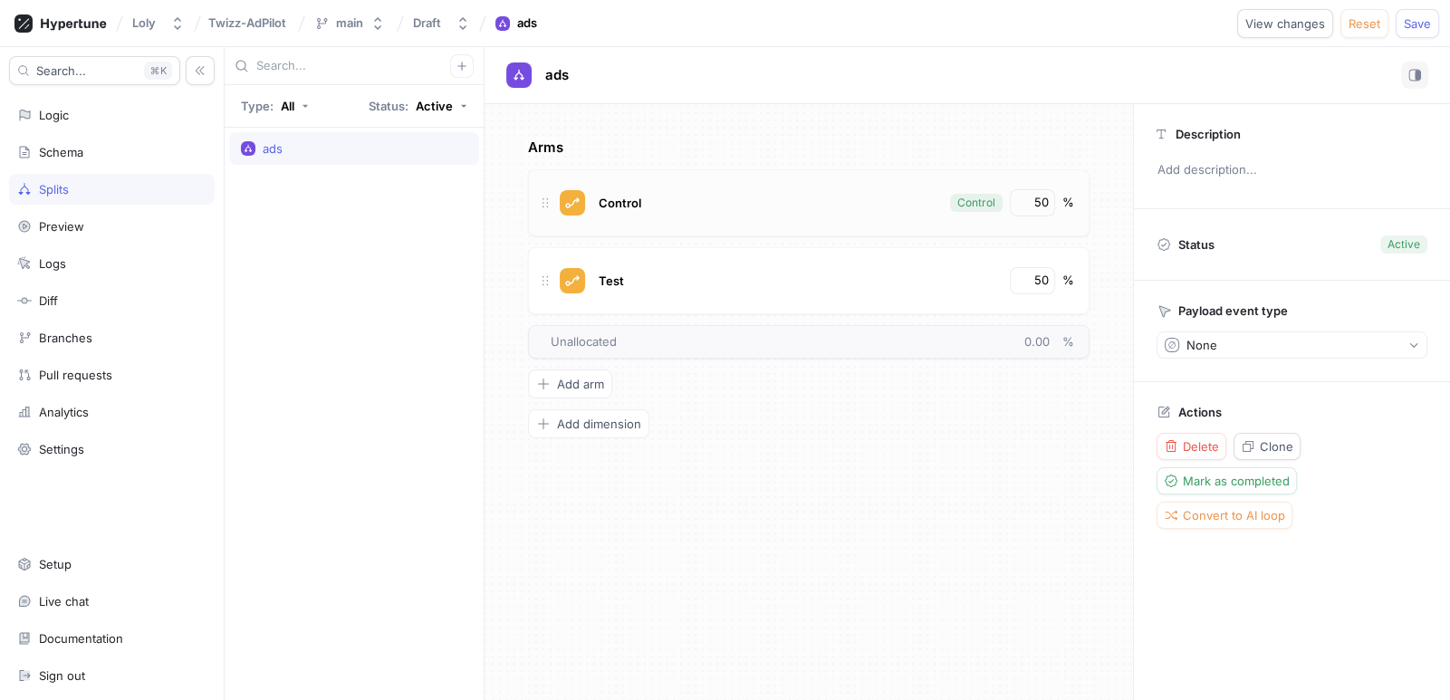
click at [730, 224] on div "Control Control 50 %" at bounding box center [809, 202] width 562 height 67
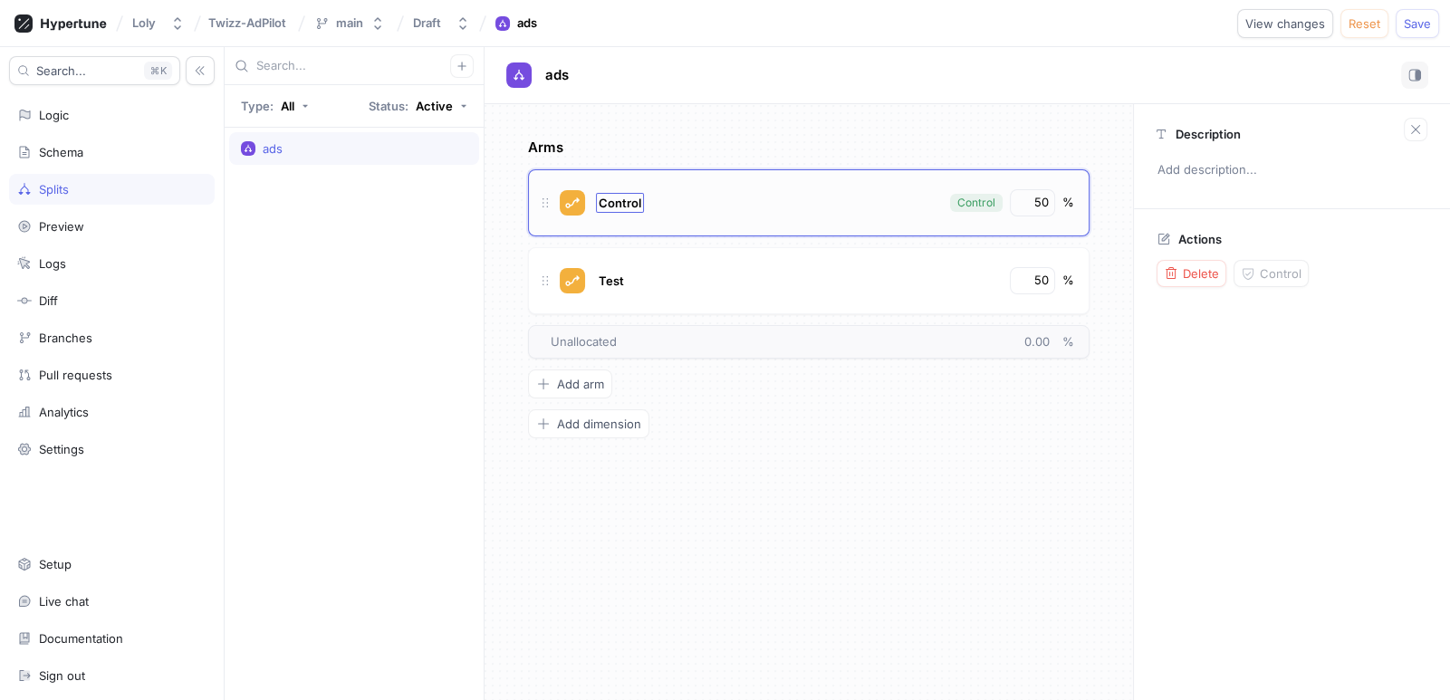
click at [630, 202] on span "Control" at bounding box center [620, 203] width 43 height 14
click at [928, 208] on div "Control Control" at bounding box center [767, 202] width 347 height 27
click at [798, 259] on div "Test 50 %" at bounding box center [809, 280] width 562 height 67
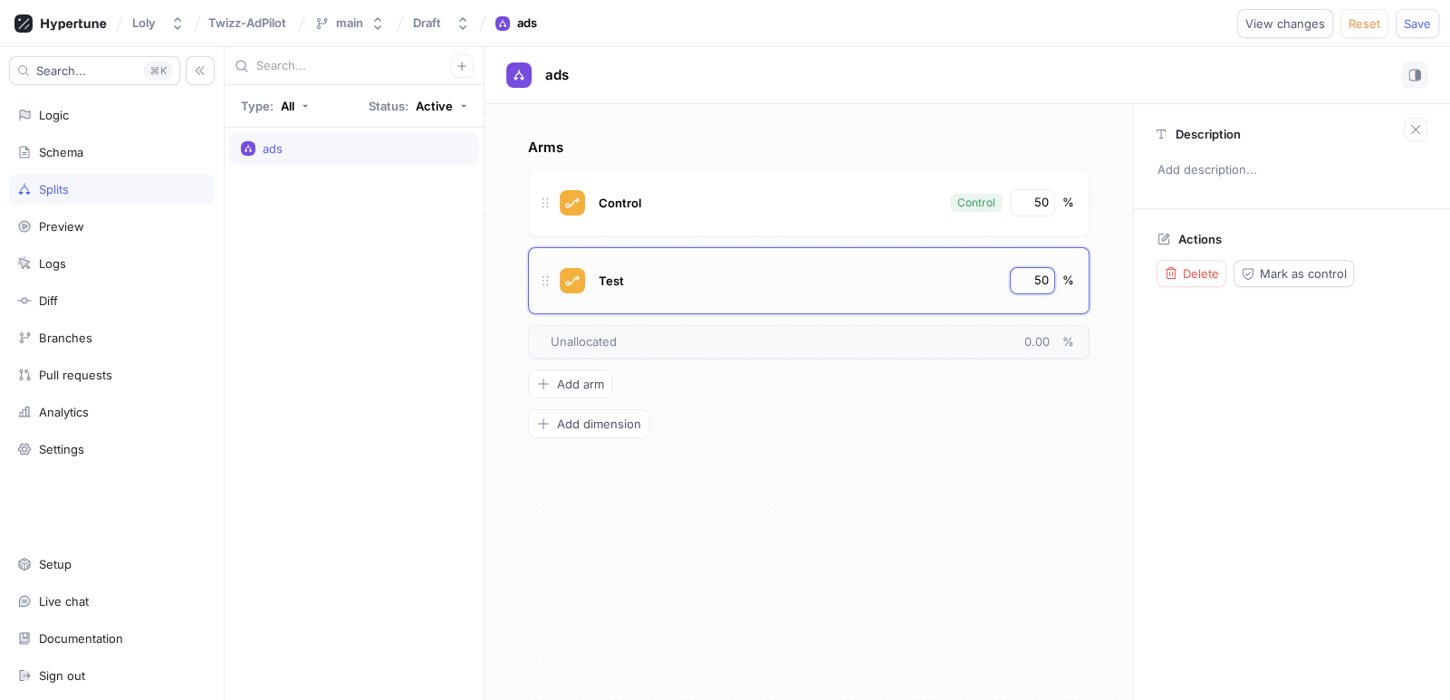
click at [1027, 281] on input "50" at bounding box center [1033, 281] width 31 height 18
type input "20"
click at [1128, 306] on div "Arms Control Control 50 % Test 20 % To pick up a draggable item, press the spac…" at bounding box center [809, 402] width 649 height 596
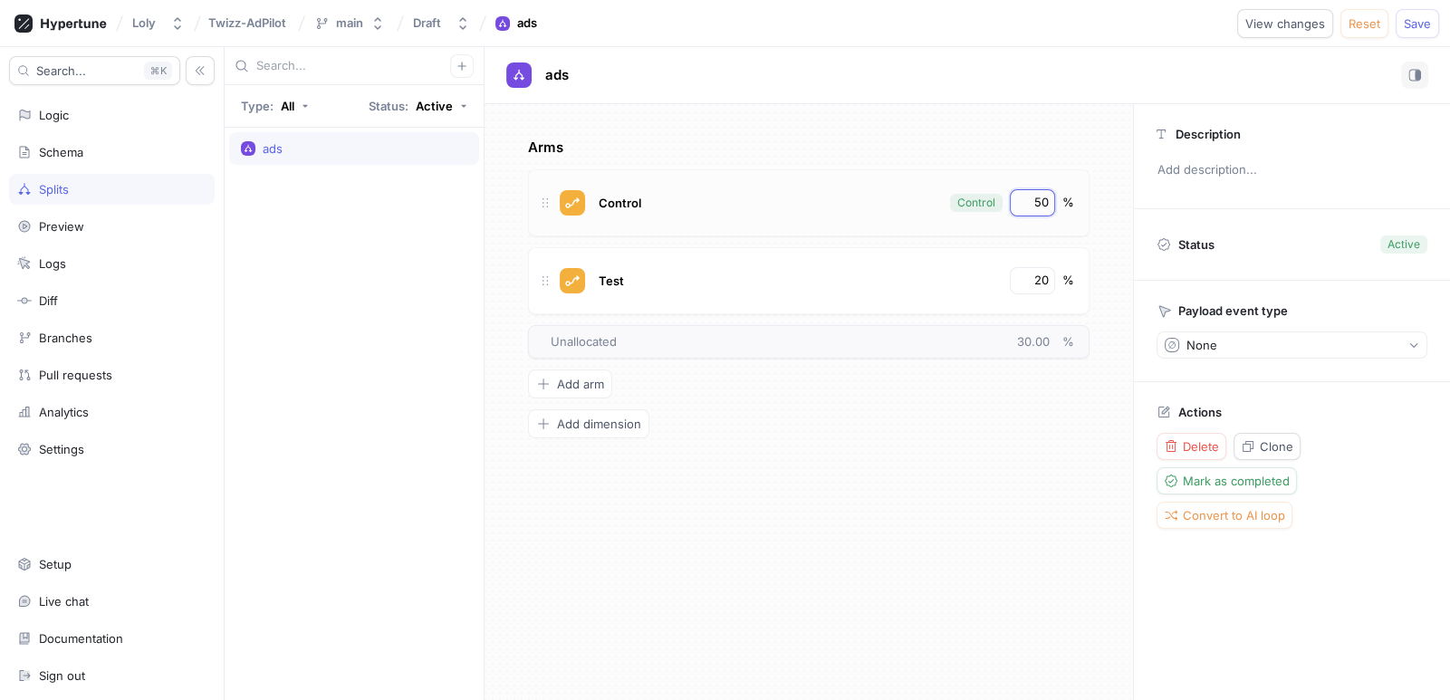
click at [1038, 209] on input "50" at bounding box center [1033, 203] width 31 height 18
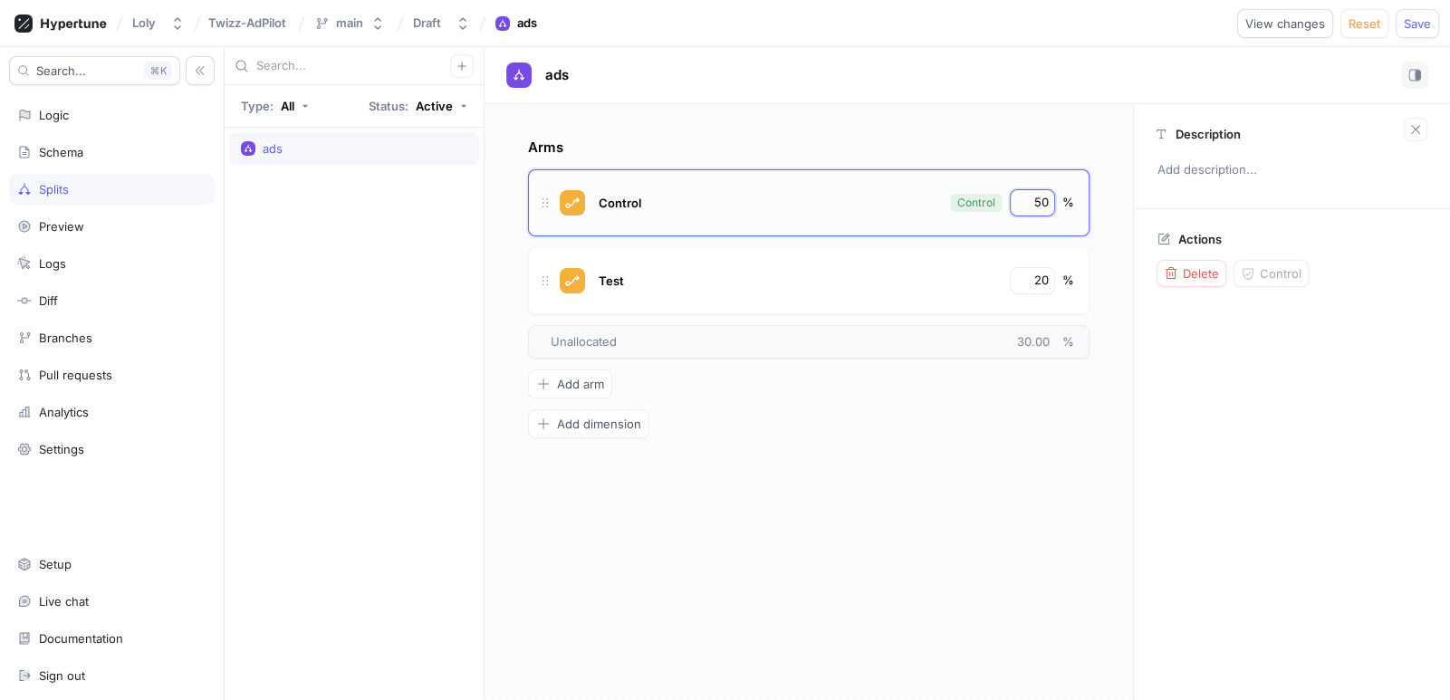
click at [1038, 209] on input "50" at bounding box center [1033, 203] width 31 height 18
type input "80"
click at [1123, 253] on div "Arms Control Control 80 % Test 20 % To pick up a draggable item, press the spac…" at bounding box center [809, 402] width 649 height 596
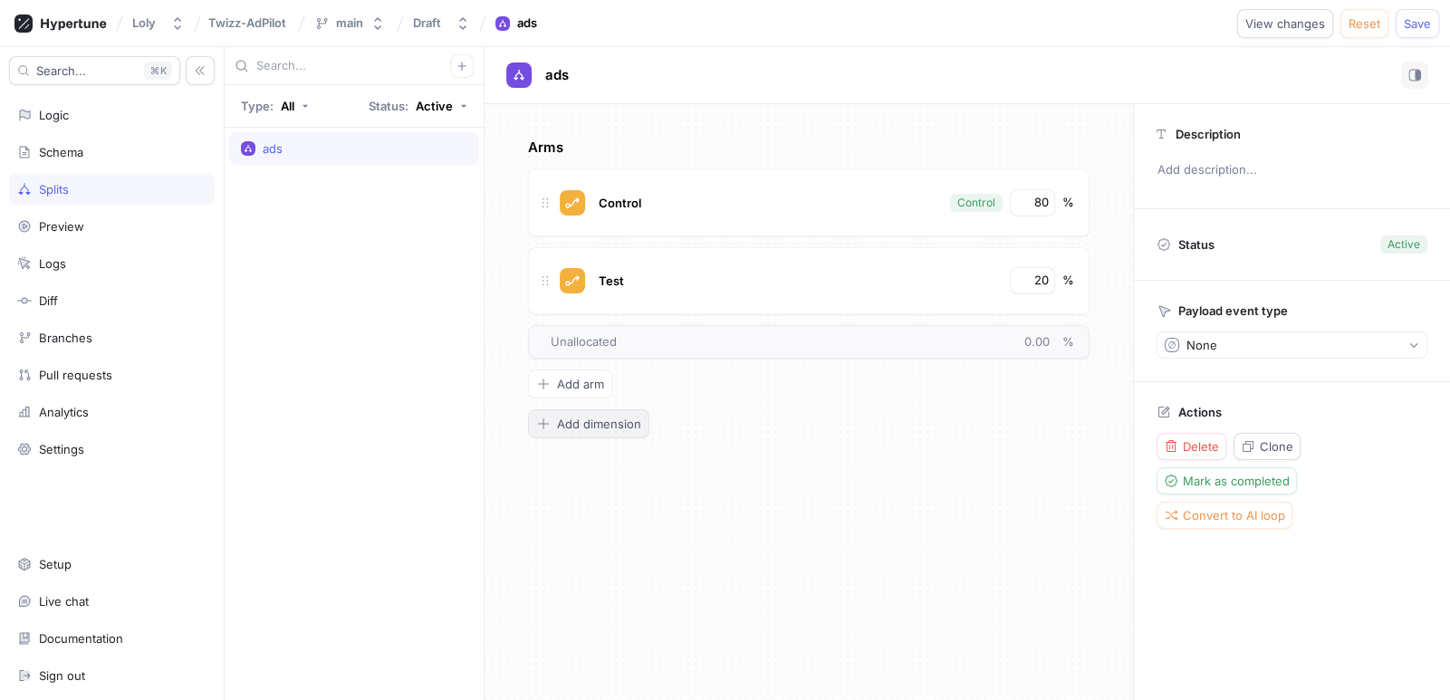
click at [611, 432] on button "Add dimension" at bounding box center [588, 423] width 121 height 29
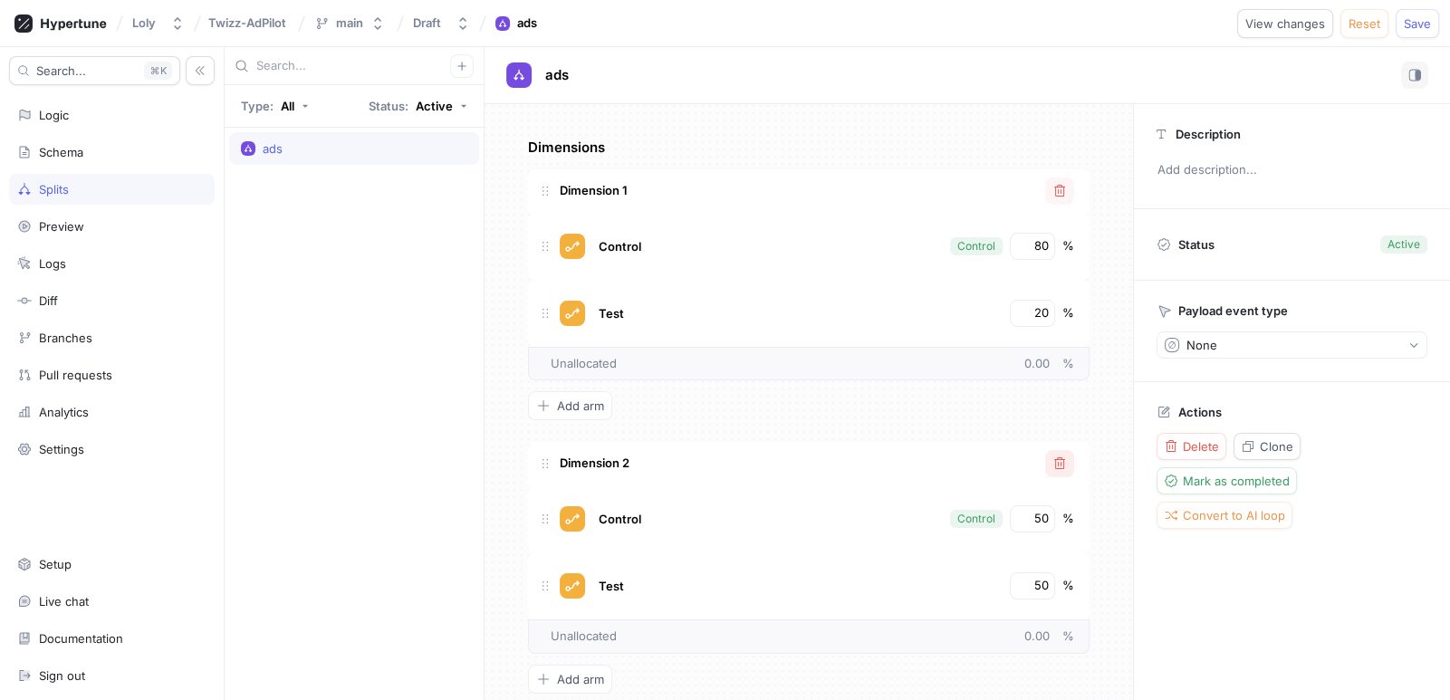
click at [1053, 460] on icon "button" at bounding box center [1060, 464] width 14 height 14
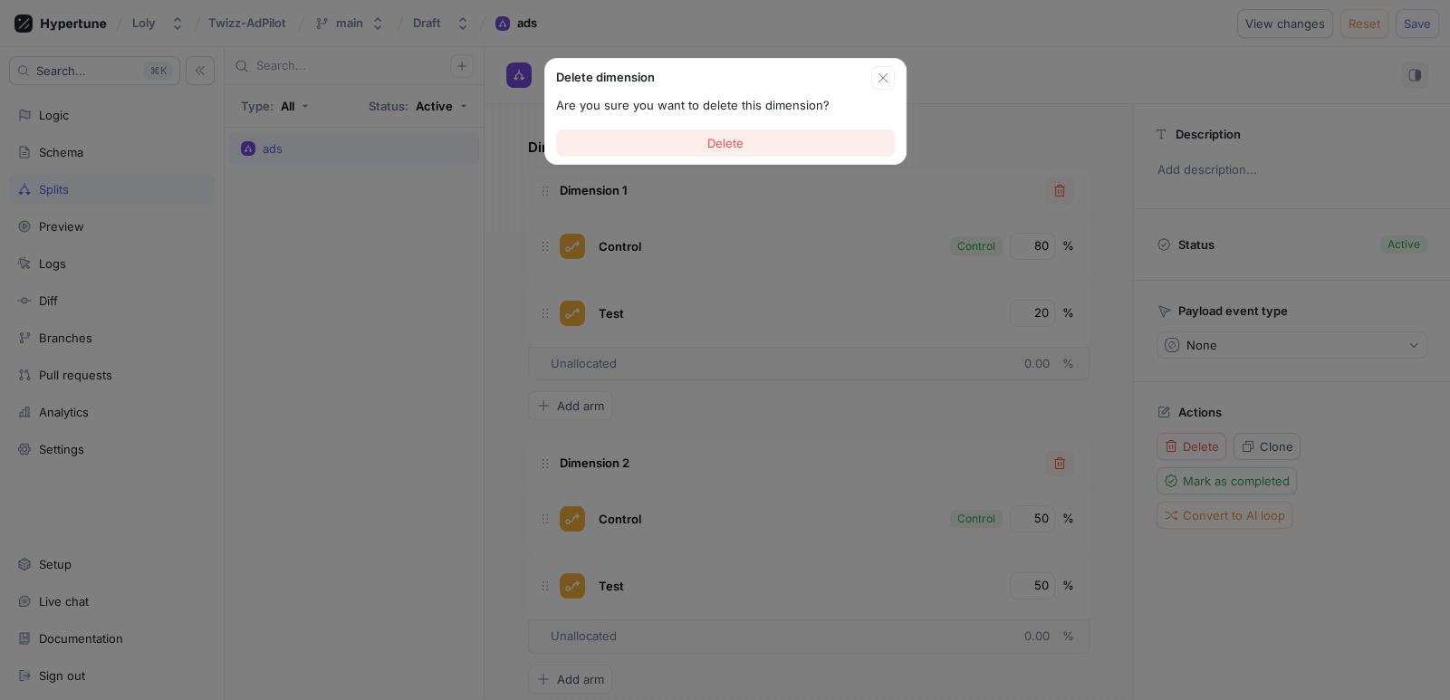
click at [784, 136] on button "Delete" at bounding box center [725, 143] width 339 height 27
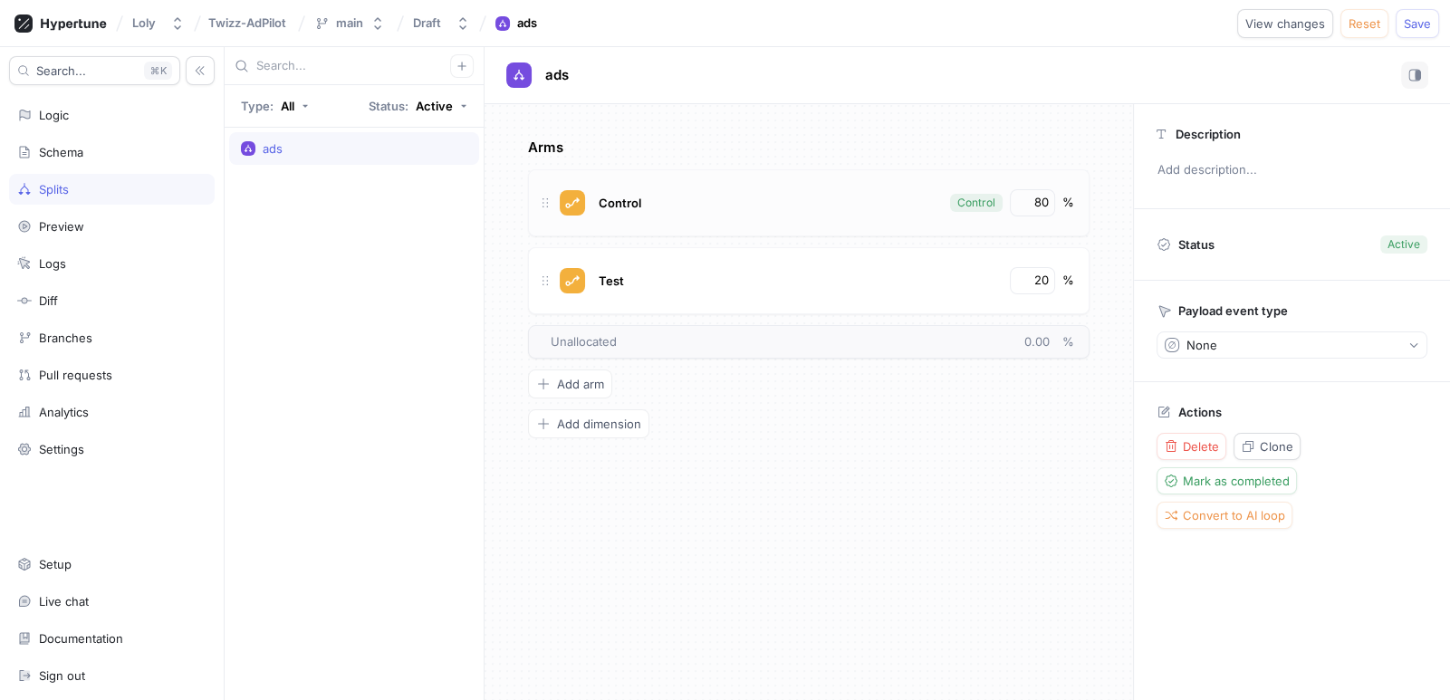
click at [879, 220] on div "Control Control 80 %" at bounding box center [809, 202] width 562 height 67
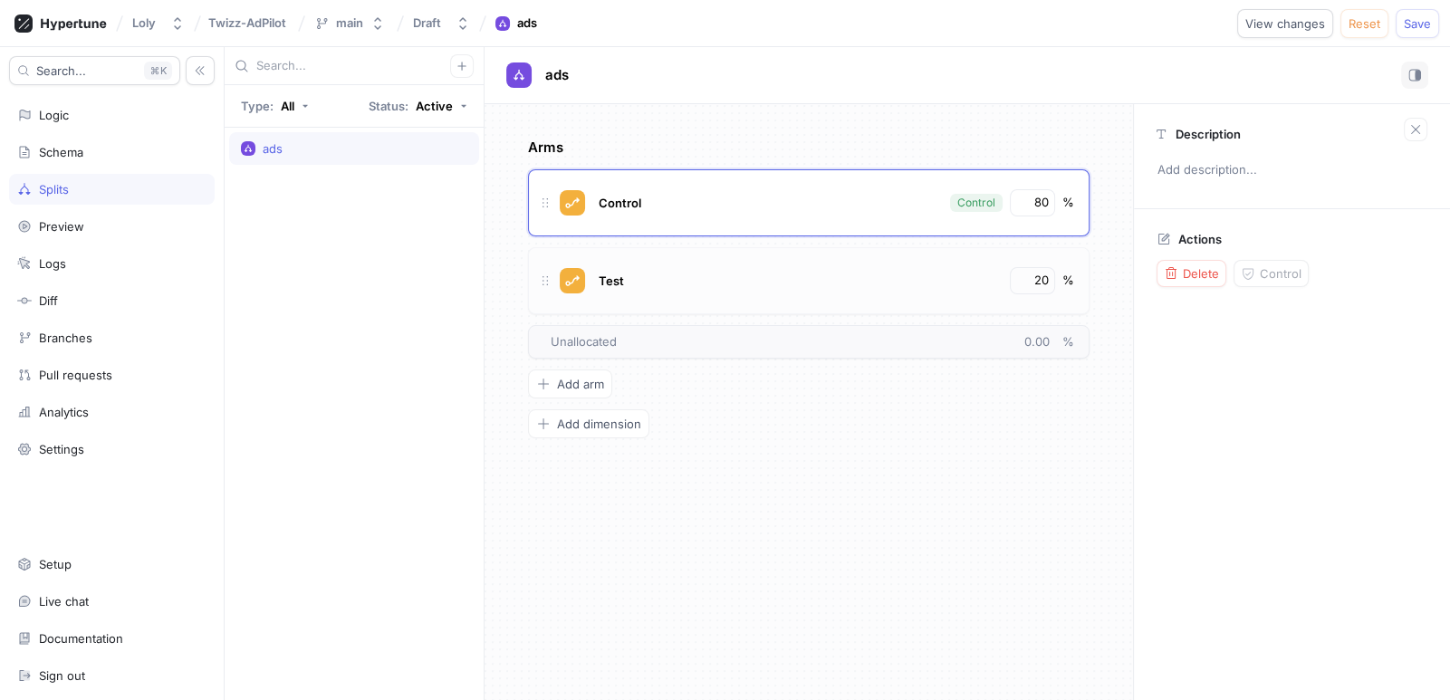
click at [878, 290] on div "Test" at bounding box center [797, 280] width 407 height 27
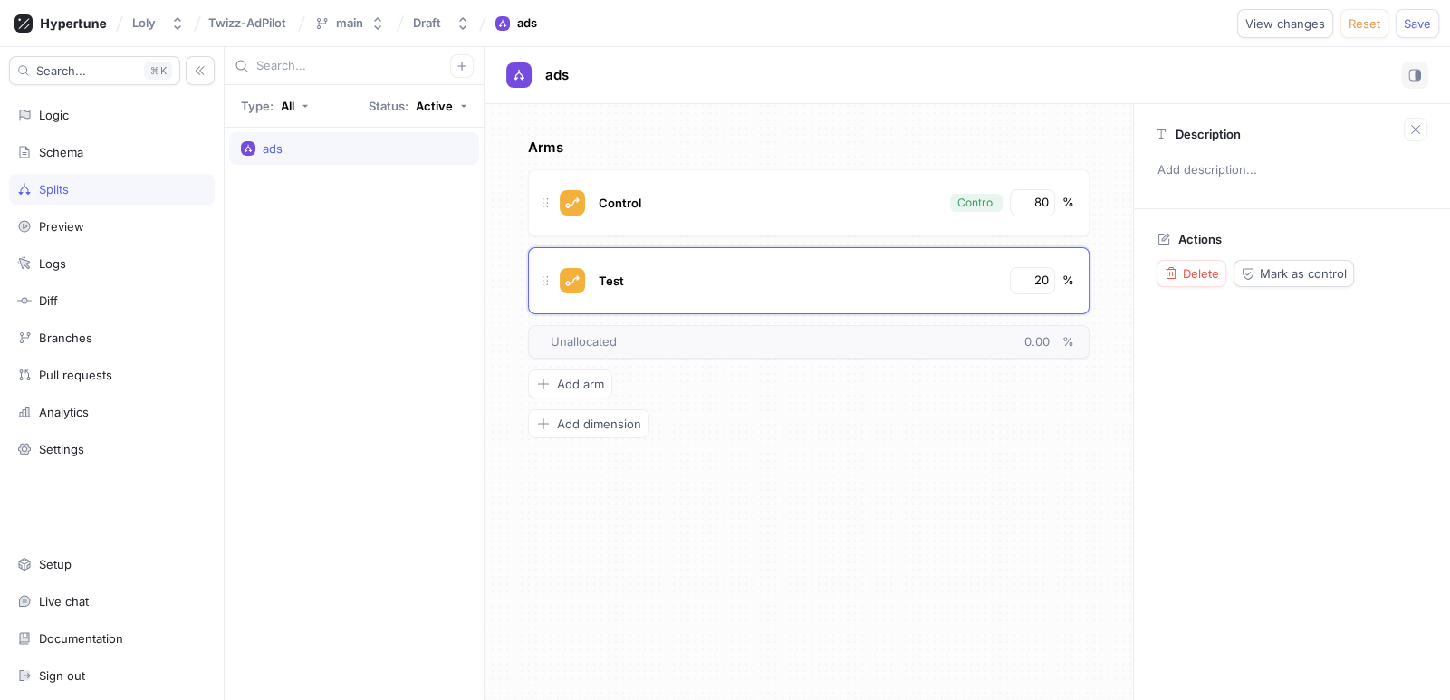
click at [837, 428] on div "Arms Control Control 80 % Test 20 % To pick up a draggable item, press the spac…" at bounding box center [809, 288] width 562 height 301
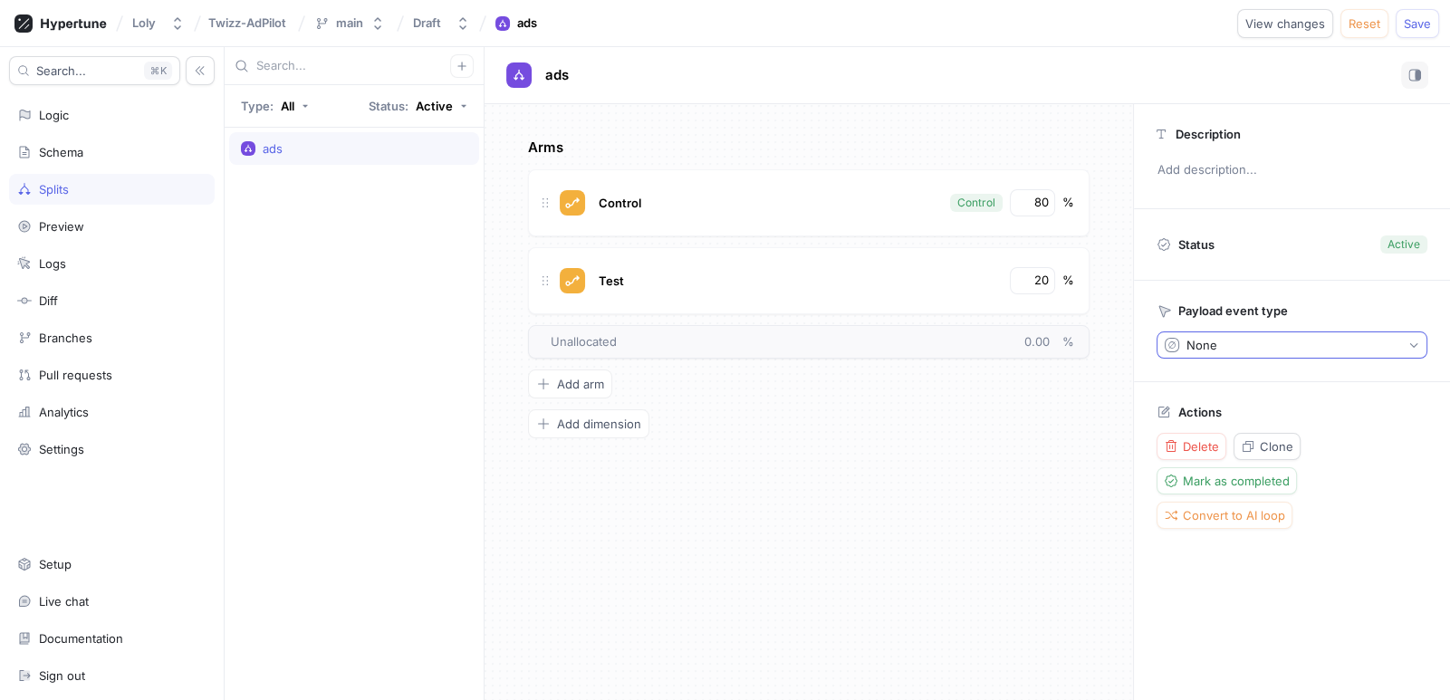
click at [1239, 350] on button "None" at bounding box center [1292, 345] width 271 height 27
click at [1053, 478] on div "Arms Control Control 80 % Test 20 % To pick up a draggable item, press the spac…" at bounding box center [809, 402] width 649 height 596
click at [80, 229] on div "Preview" at bounding box center [61, 226] width 45 height 14
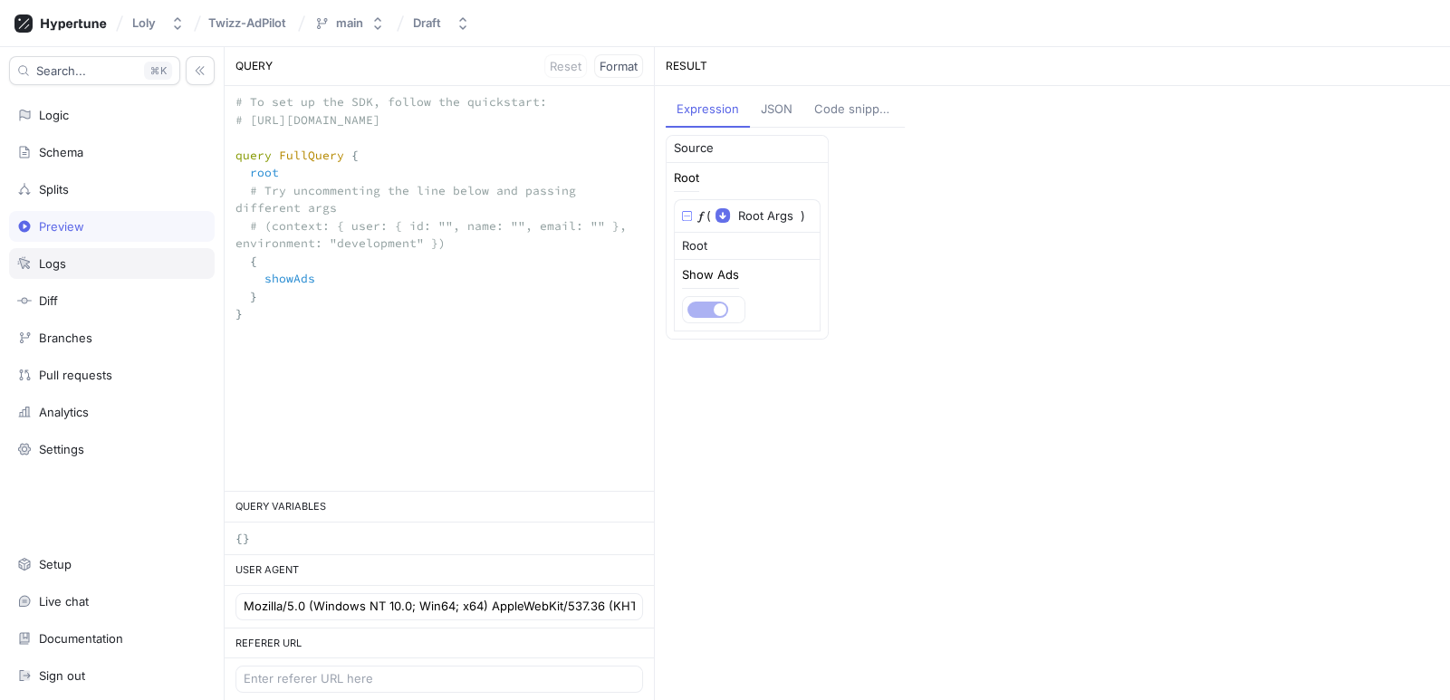
click at [135, 264] on div "Logs" at bounding box center [111, 263] width 189 height 14
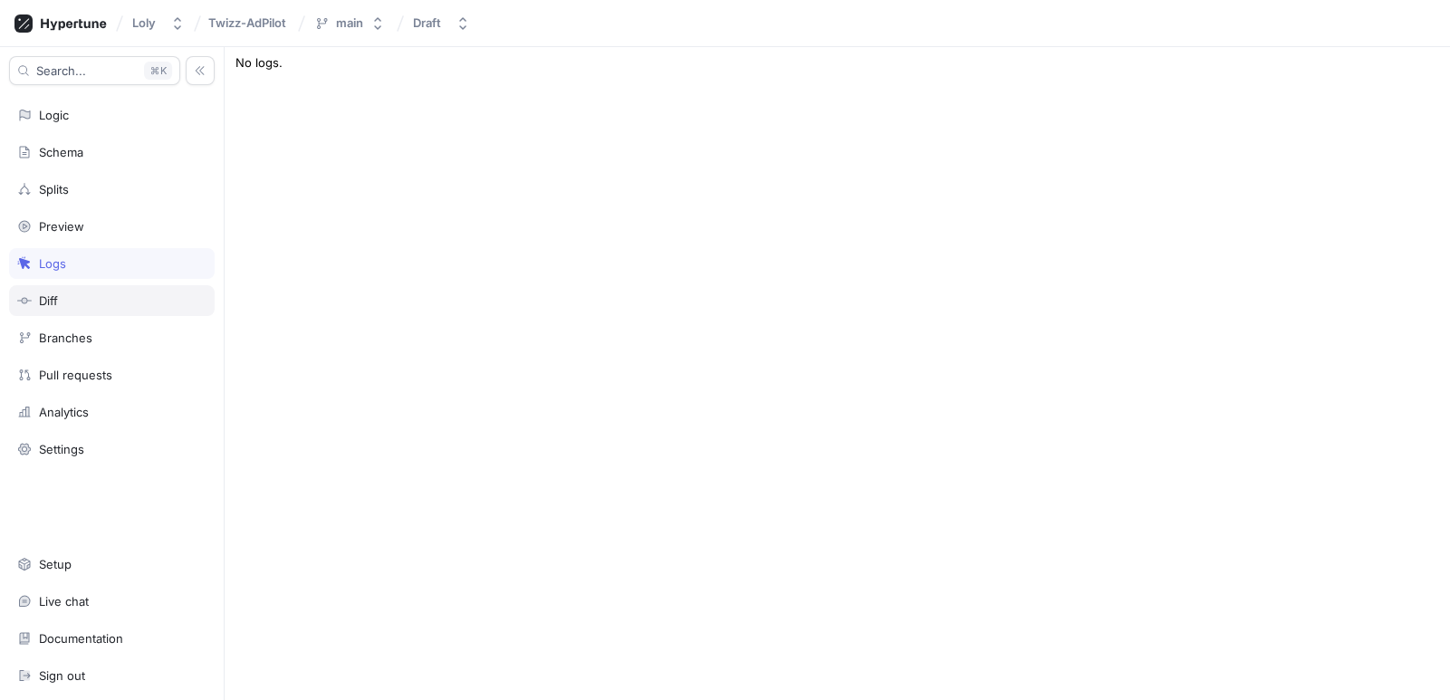
click at [135, 310] on div "Diff" at bounding box center [112, 300] width 206 height 31
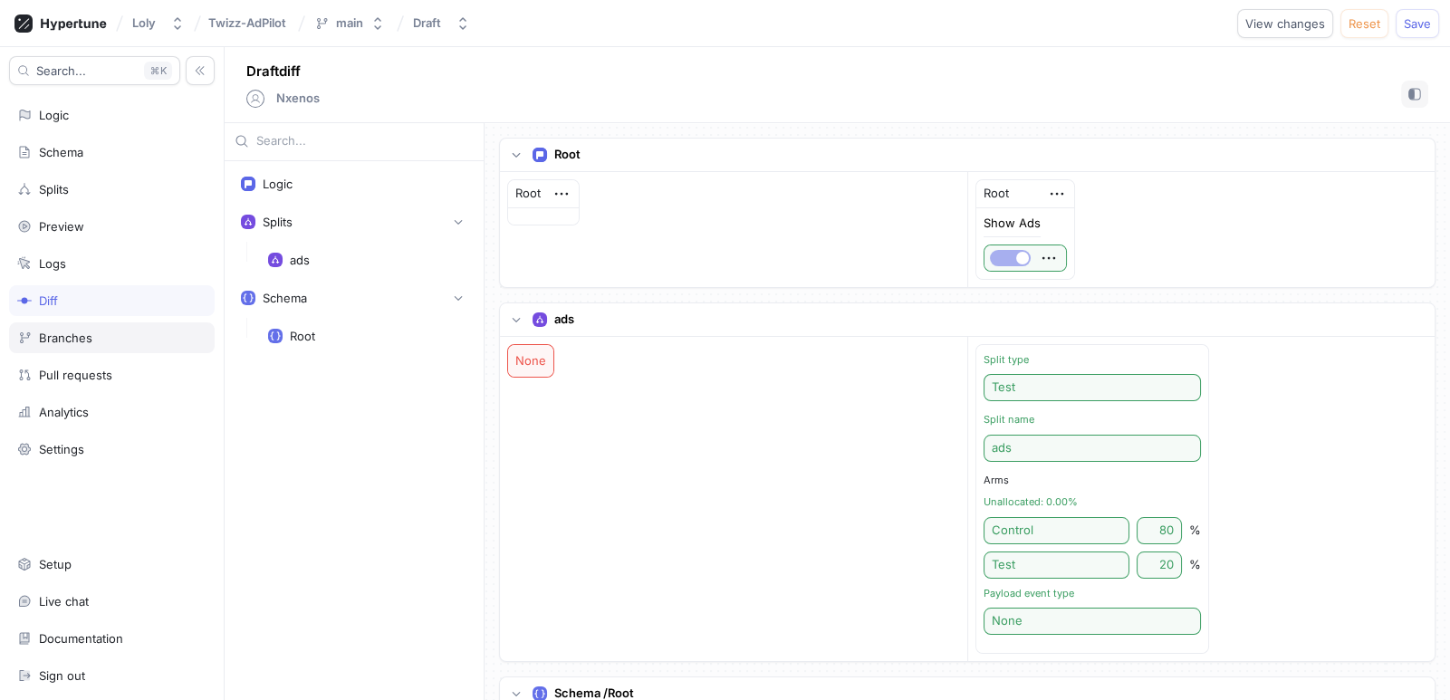
click at [120, 340] on div "Branches" at bounding box center [111, 338] width 189 height 14
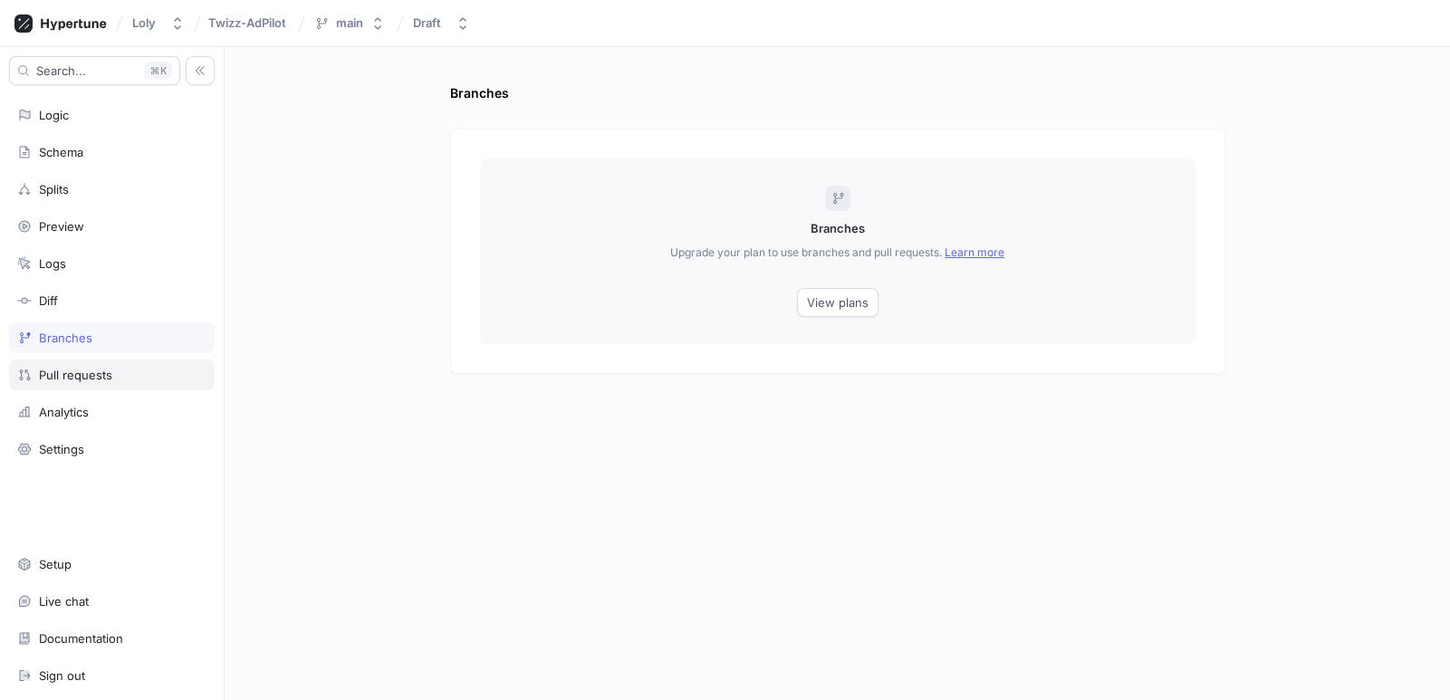
click at [114, 380] on div "Pull requests" at bounding box center [112, 375] width 206 height 31
click at [115, 409] on div "Analytics" at bounding box center [111, 412] width 189 height 14
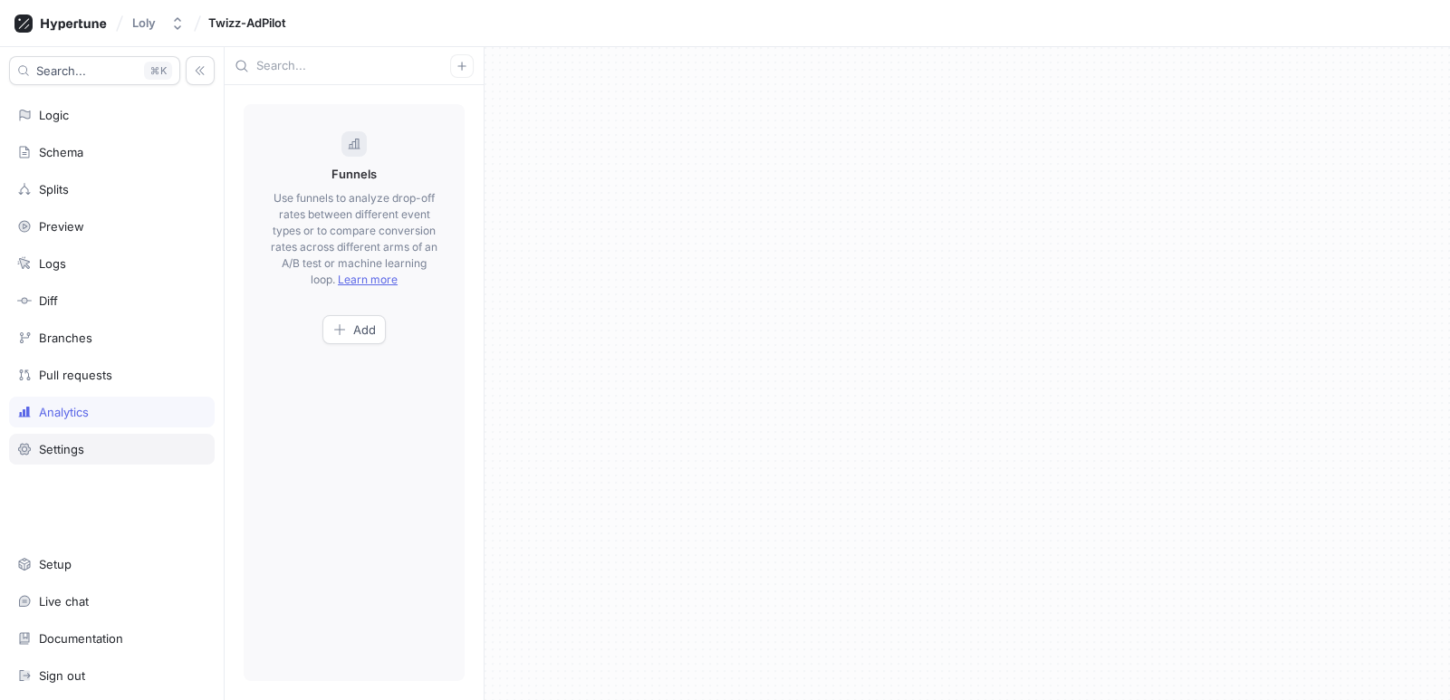
click at [98, 451] on div "Settings" at bounding box center [111, 449] width 189 height 14
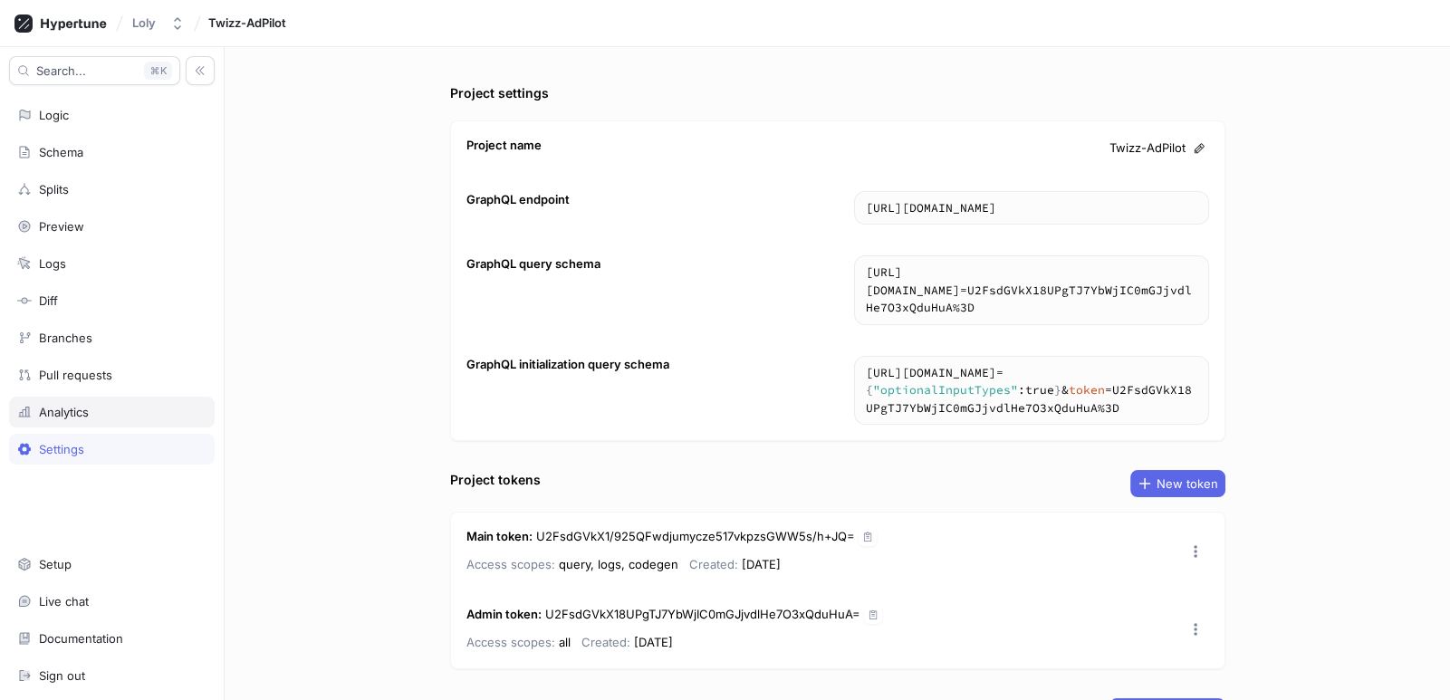
click at [123, 399] on div "Analytics" at bounding box center [112, 412] width 206 height 31
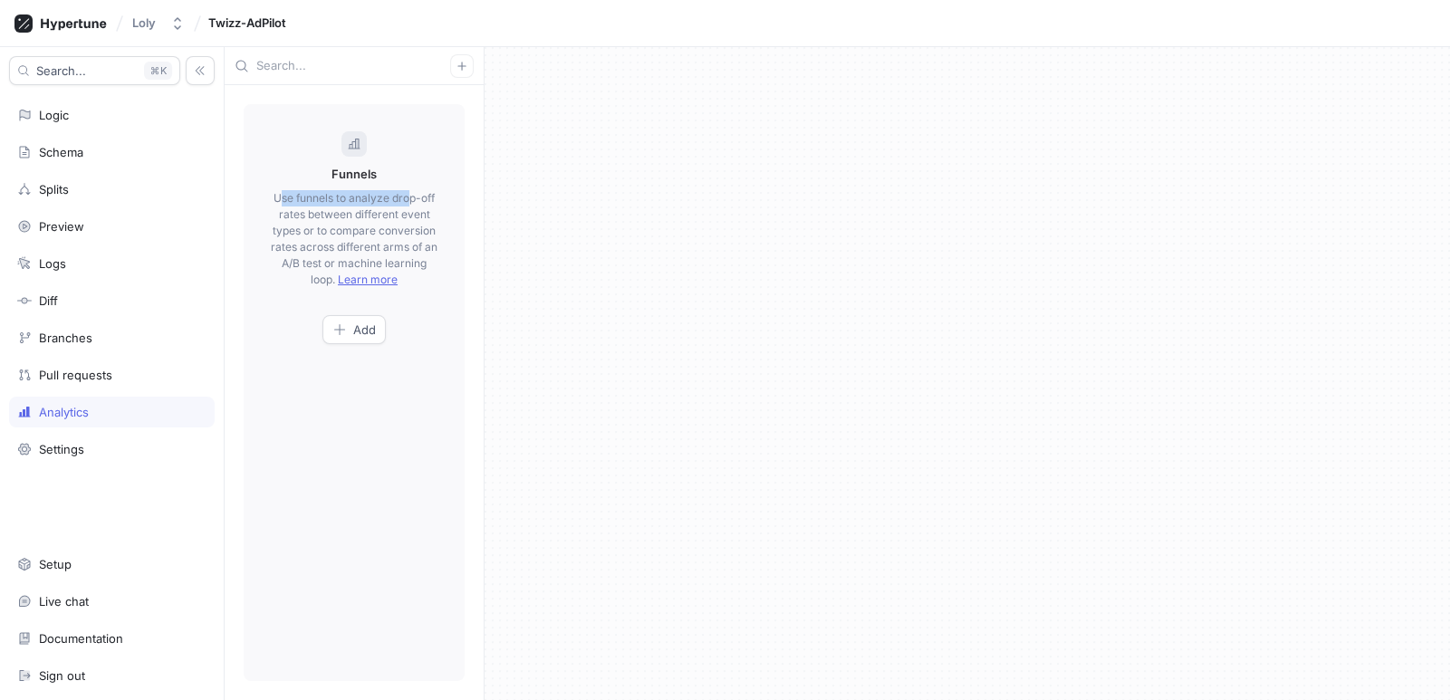
drag, startPoint x: 281, startPoint y: 197, endPoint x: 409, endPoint y: 199, distance: 128.6
click at [409, 199] on p "Use funnels to analyze drop-off rates between different event types or to compa…" at bounding box center [354, 239] width 167 height 98
click at [343, 337] on button "Add" at bounding box center [353, 329] width 63 height 29
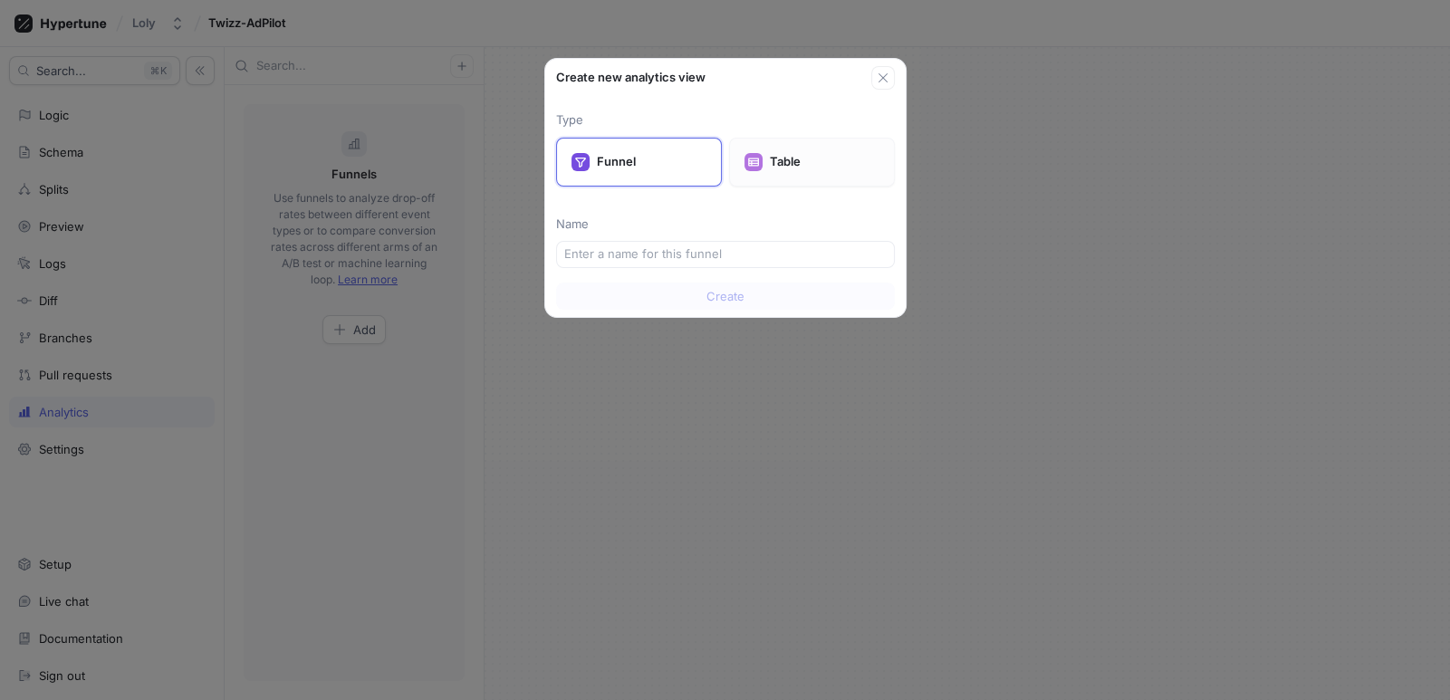
click at [780, 170] on div "Table" at bounding box center [812, 162] width 166 height 49
click at [661, 168] on p "Funnel" at bounding box center [652, 162] width 110 height 18
click at [671, 256] on input "text" at bounding box center [725, 254] width 322 height 18
click at [806, 163] on p "Table" at bounding box center [825, 162] width 110 height 18
click at [709, 249] on input "text" at bounding box center [725, 254] width 322 height 18
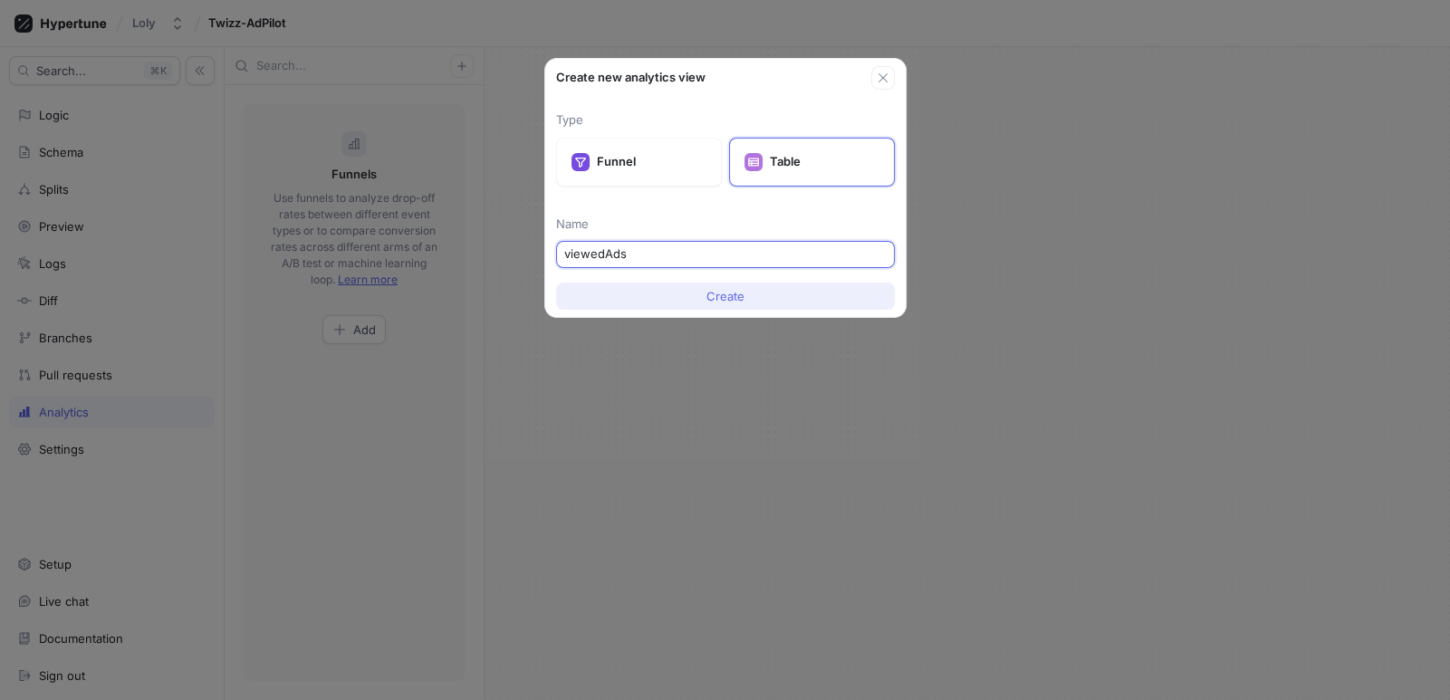
type input "viewedAds"
click at [706, 287] on button "Create" at bounding box center [725, 296] width 339 height 27
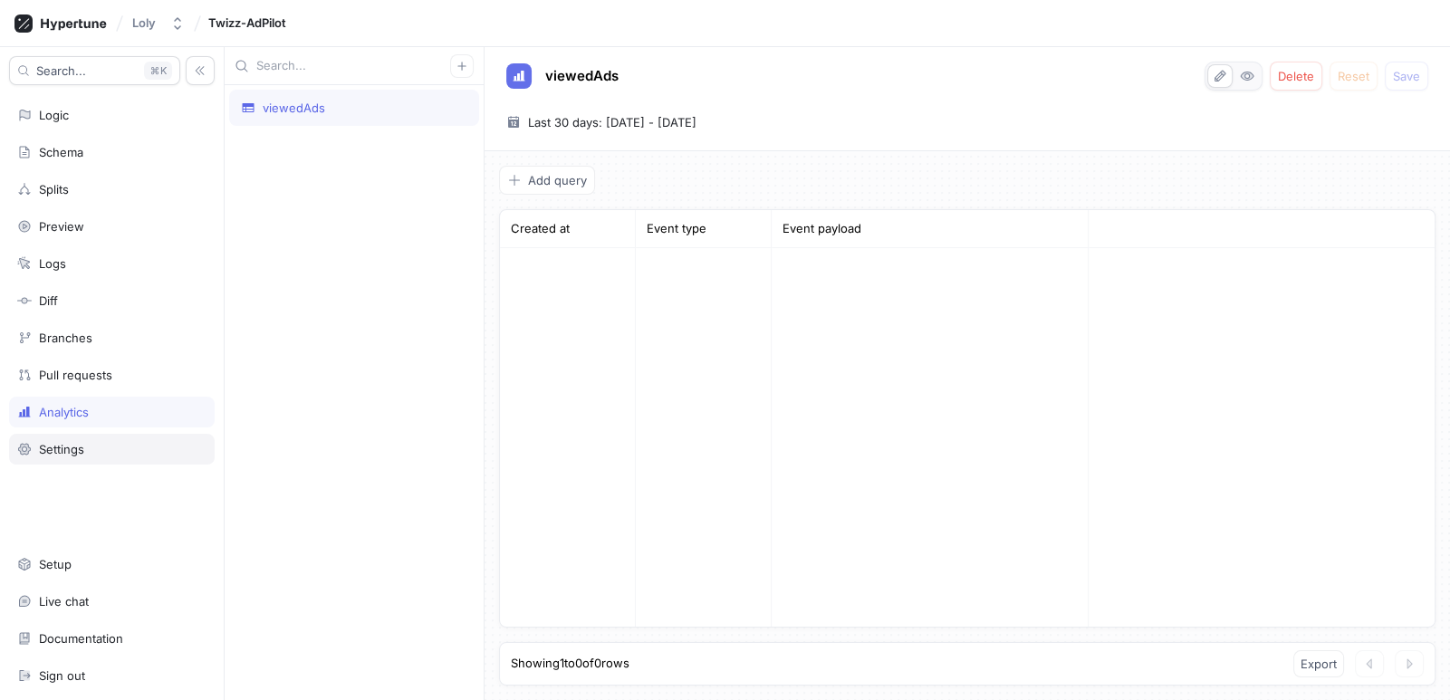
click at [74, 447] on div "Settings" at bounding box center [61, 449] width 45 height 14
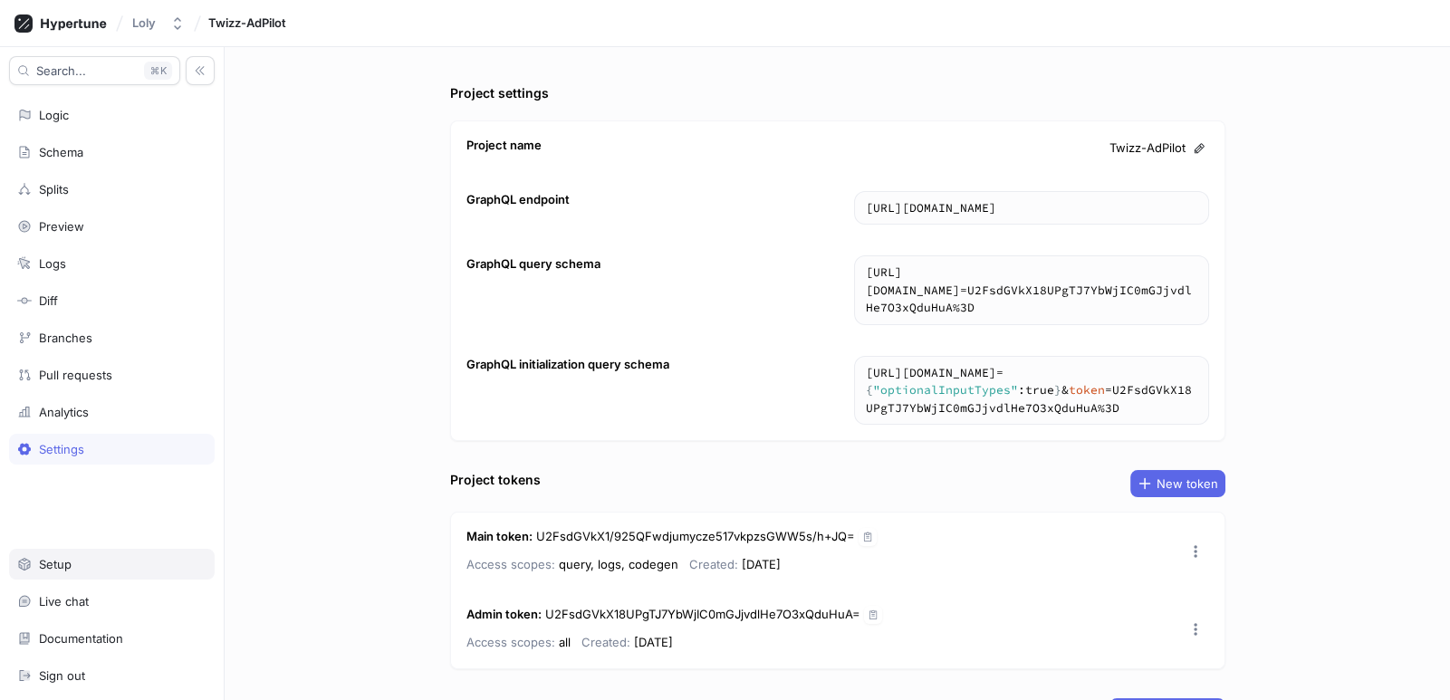
click at [111, 569] on div "Setup" at bounding box center [111, 564] width 189 height 14
type textarea "x"
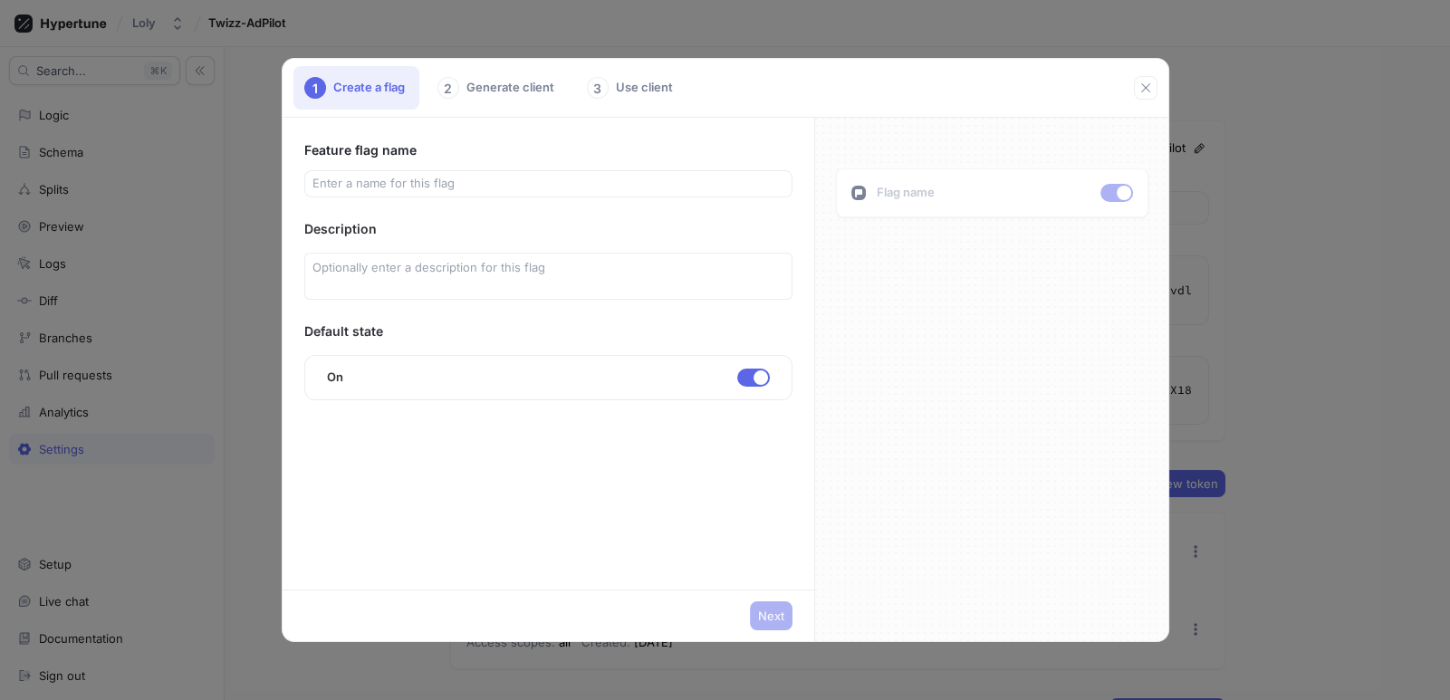
click at [670, 43] on div "1 Create a flag 2 Generate client 3 Use client Feature flag name Description De…" at bounding box center [725, 350] width 1450 height 700
click at [1134, 91] on button "button" at bounding box center [1146, 88] width 24 height 24
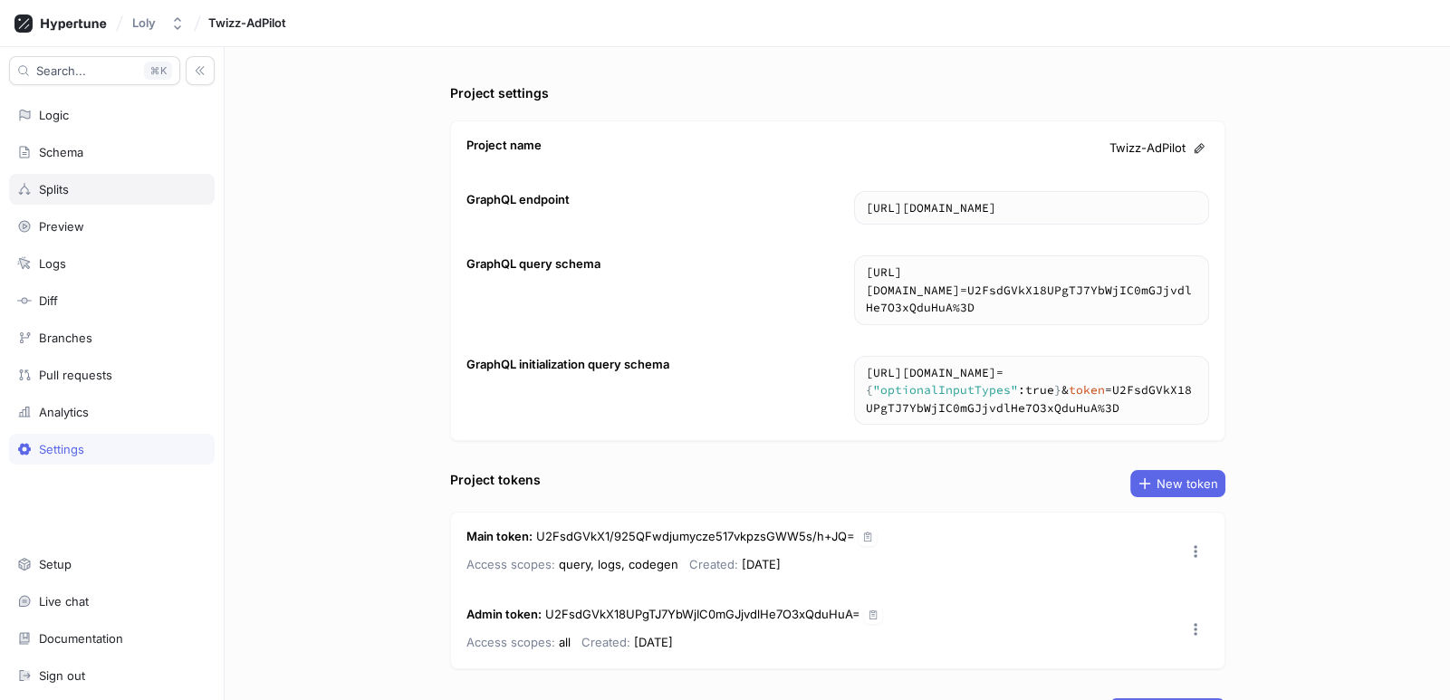
click at [72, 188] on div "Splits" at bounding box center [111, 189] width 189 height 14
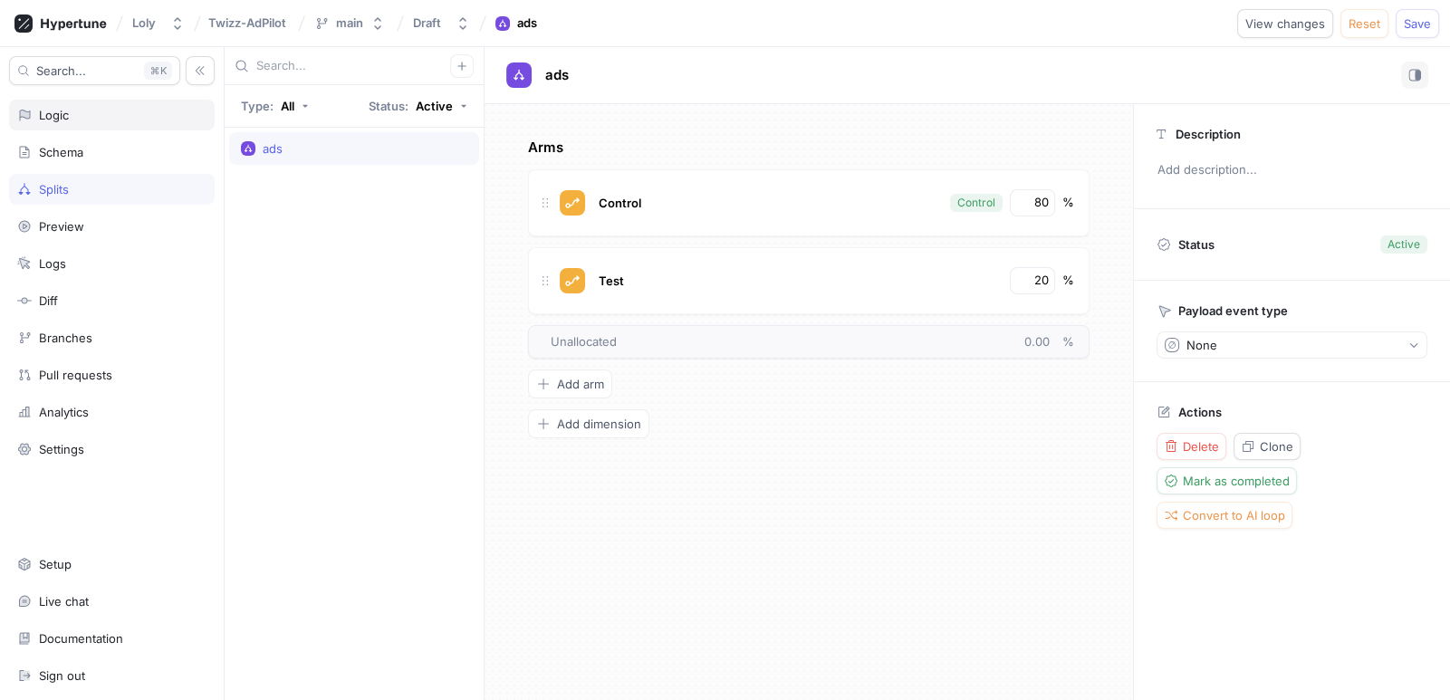
click at [89, 120] on div "Logic" at bounding box center [111, 115] width 189 height 14
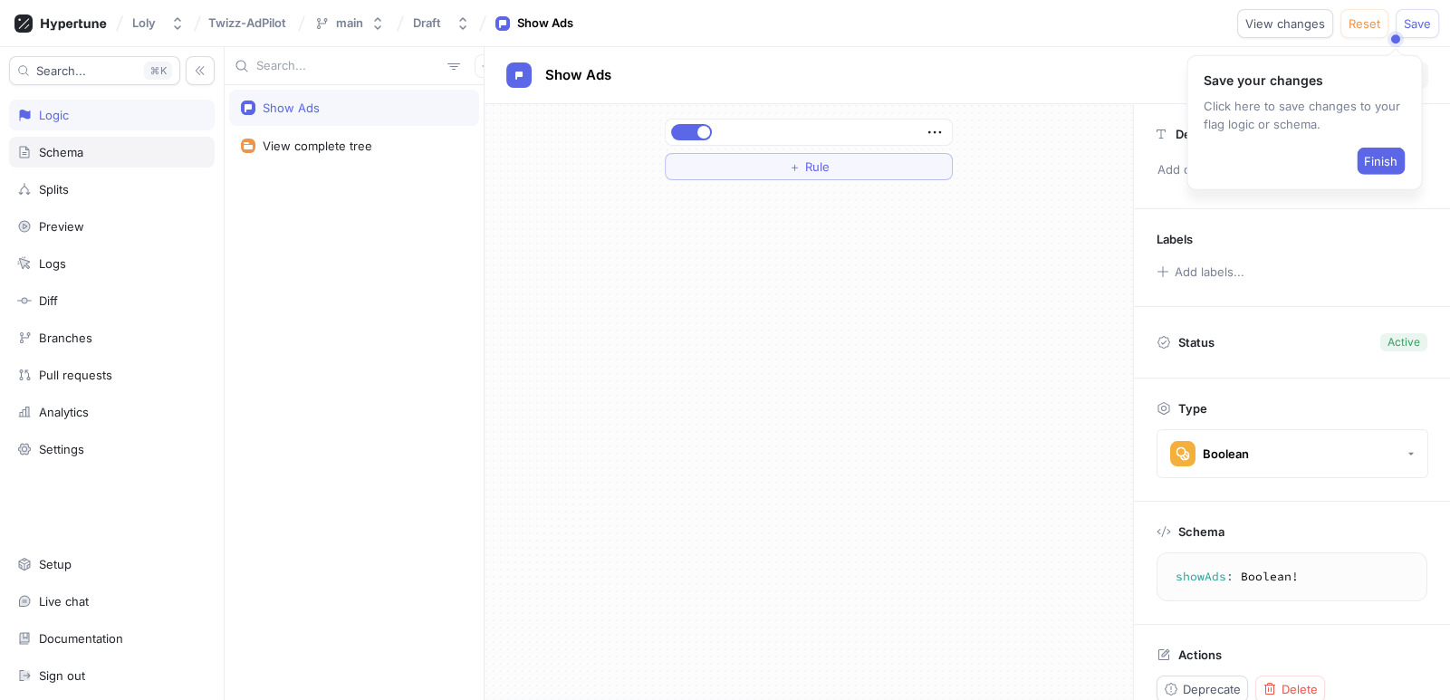
click at [89, 156] on div "Schema" at bounding box center [111, 152] width 189 height 14
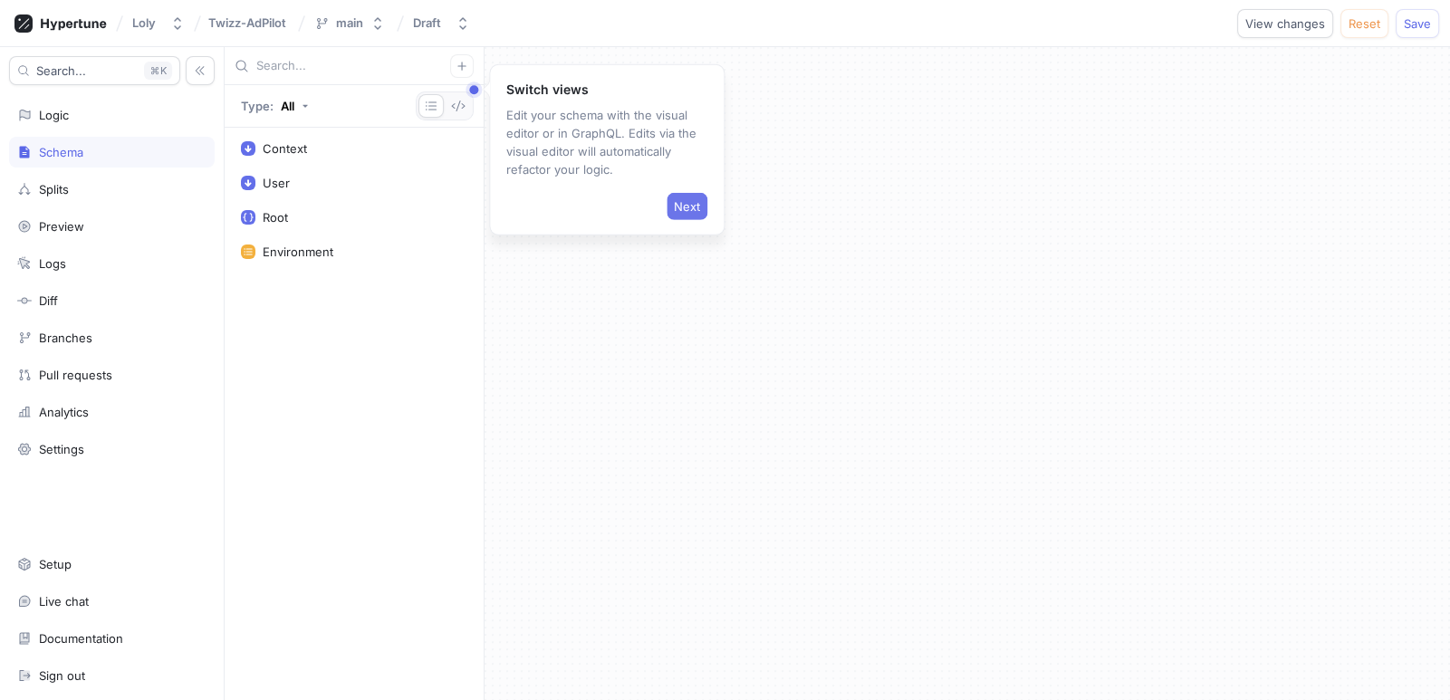
click at [686, 203] on span "Next" at bounding box center [687, 206] width 26 height 11
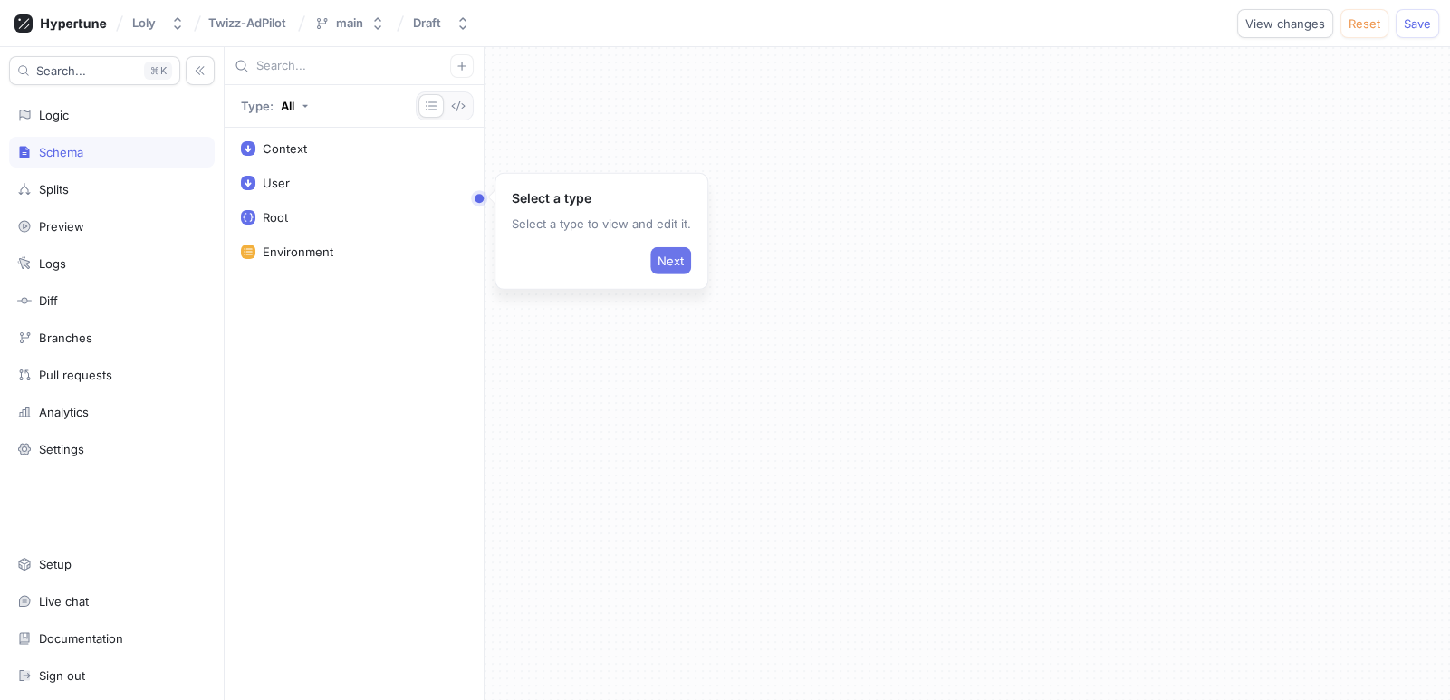
click at [659, 258] on span "Next" at bounding box center [671, 260] width 26 height 11
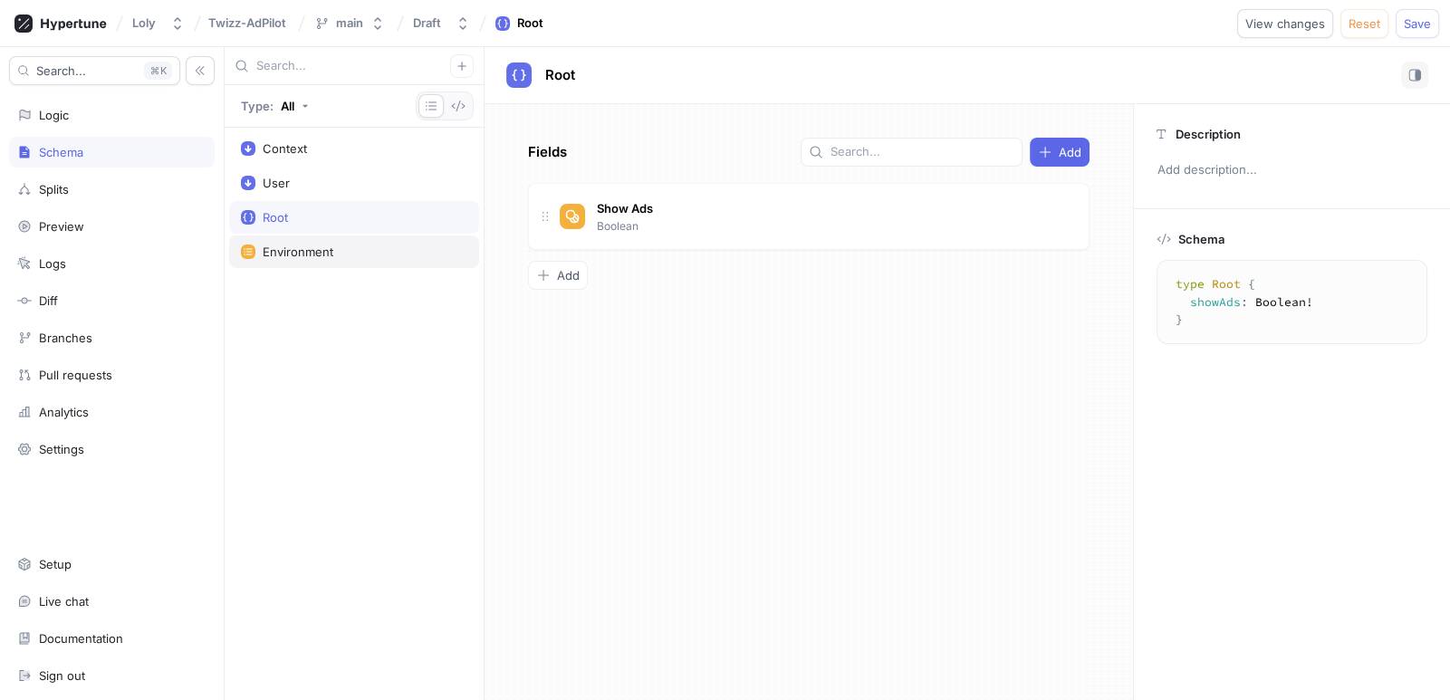
click at [333, 254] on div "Environment" at bounding box center [354, 252] width 226 height 14
type textarea "enum Environment { development, production, test }"
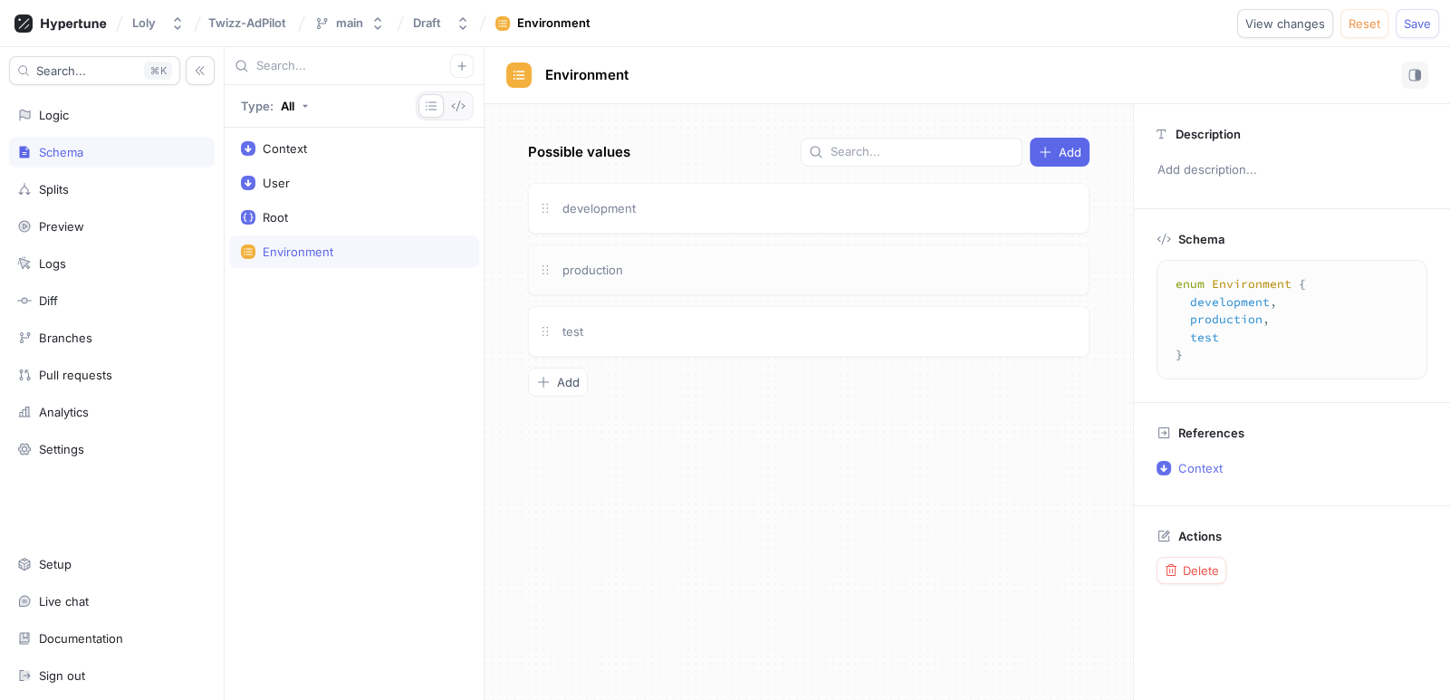
click at [627, 260] on div "production" at bounding box center [820, 270] width 520 height 20
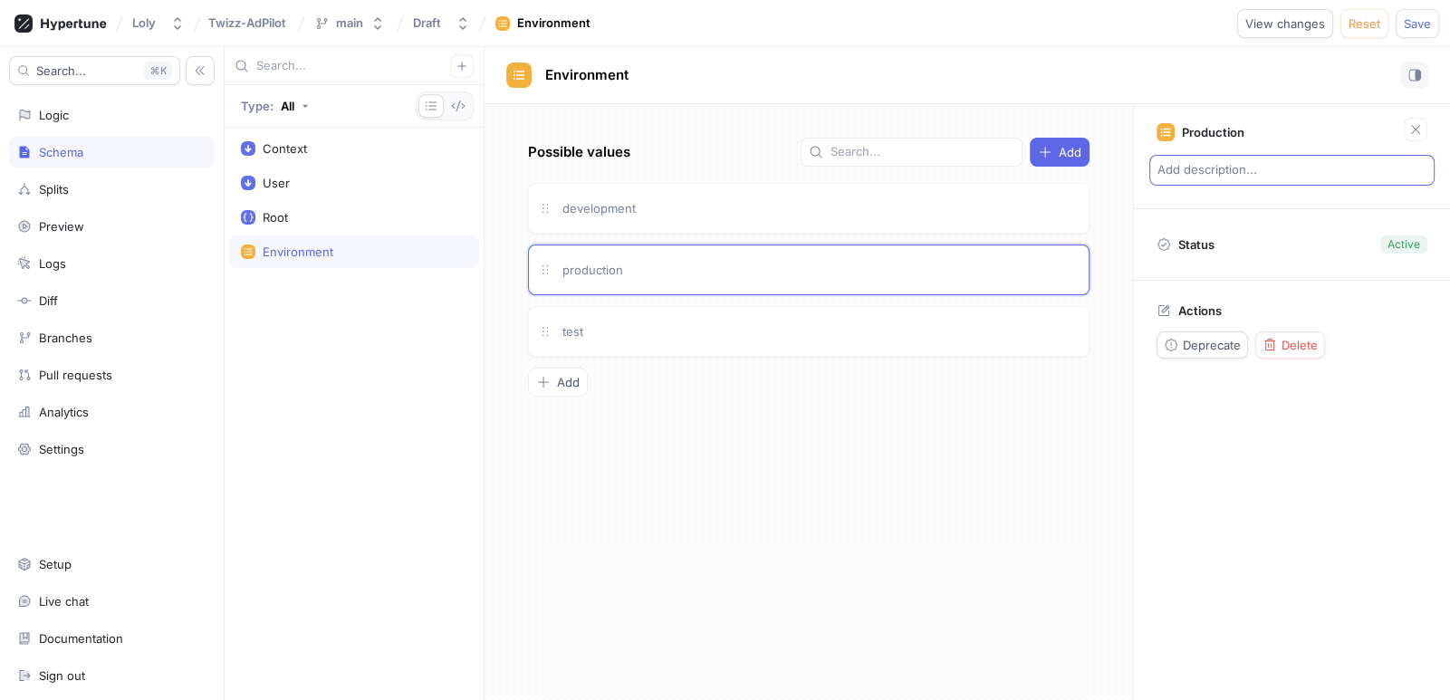
click at [1198, 173] on p "Add description..." at bounding box center [1292, 170] width 285 height 31
type textarea "x"
click at [1205, 460] on div "Production Status Active Actions Deprecate Delete" at bounding box center [1291, 402] width 317 height 596
click at [619, 263] on span "production" at bounding box center [593, 270] width 61 height 14
click at [620, 315] on div "test" at bounding box center [809, 331] width 562 height 51
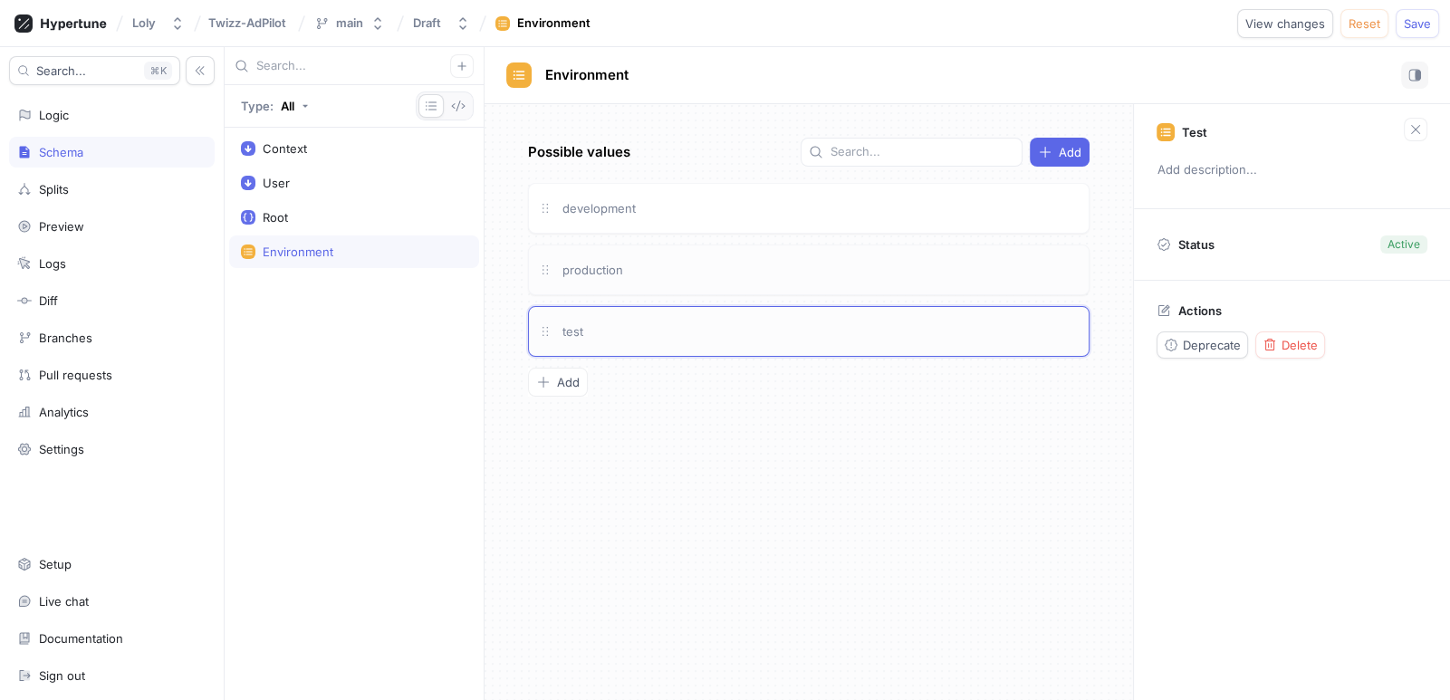
click at [619, 335] on div "test" at bounding box center [820, 332] width 520 height 20
click at [622, 279] on div "production" at bounding box center [809, 270] width 562 height 51
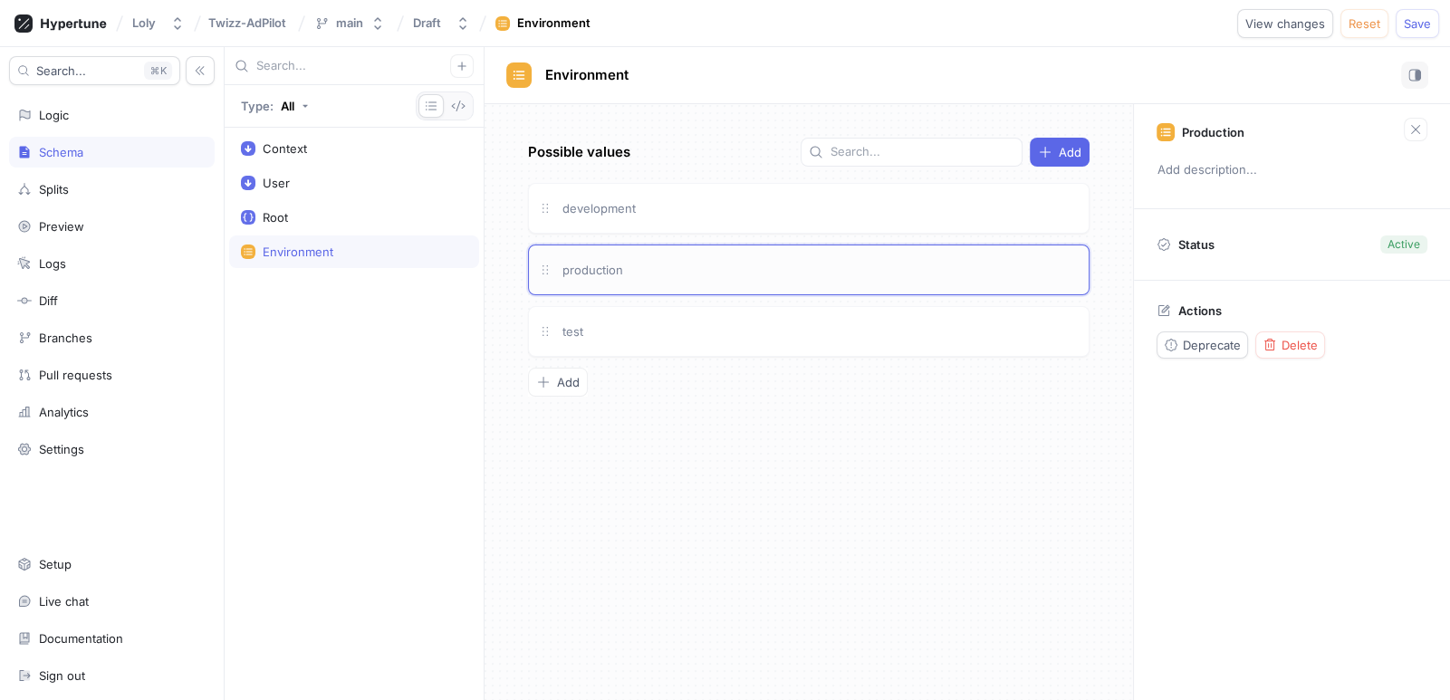
click at [622, 279] on div "production" at bounding box center [809, 270] width 562 height 51
click at [624, 392] on div "Add" at bounding box center [809, 382] width 562 height 29
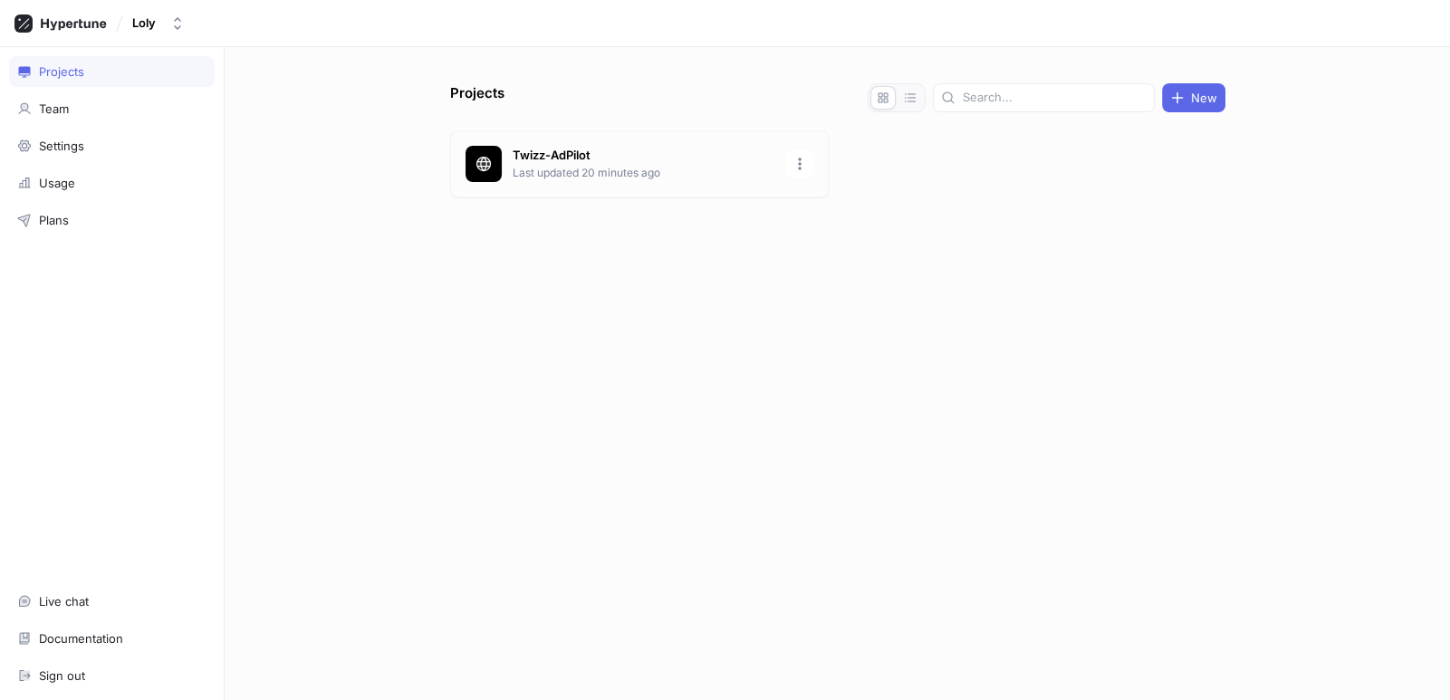
click at [700, 171] on p "Last updated 20 minutes ago" at bounding box center [644, 173] width 263 height 16
